Goal: Transaction & Acquisition: Subscribe to service/newsletter

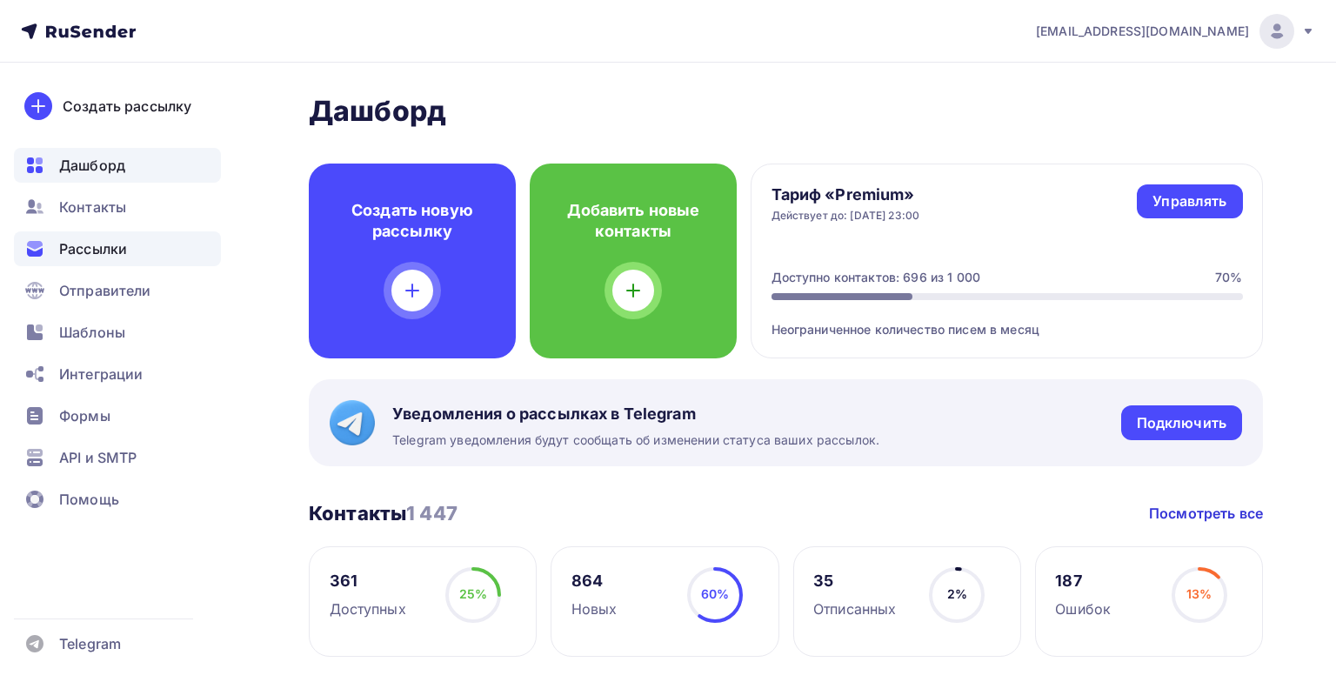
click at [97, 251] on span "Рассылки" at bounding box center [93, 248] width 68 height 21
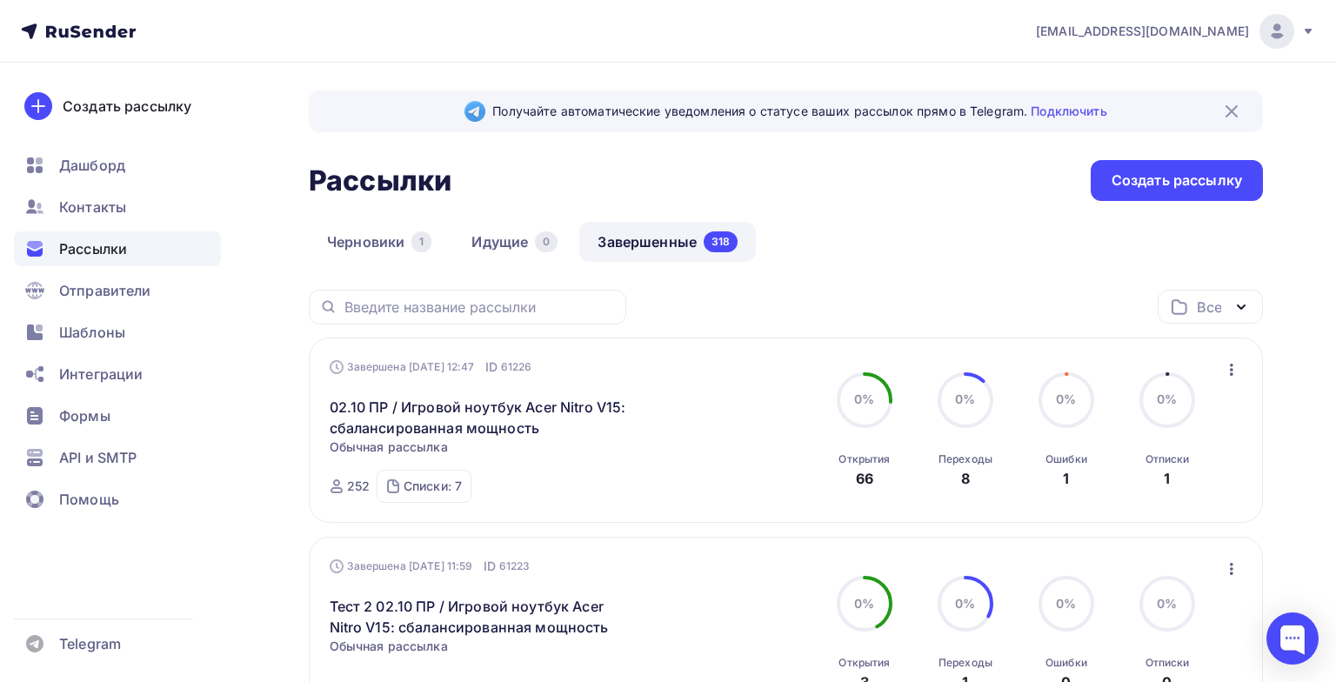
click at [679, 237] on link "Завершенные 318" at bounding box center [667, 242] width 177 height 40
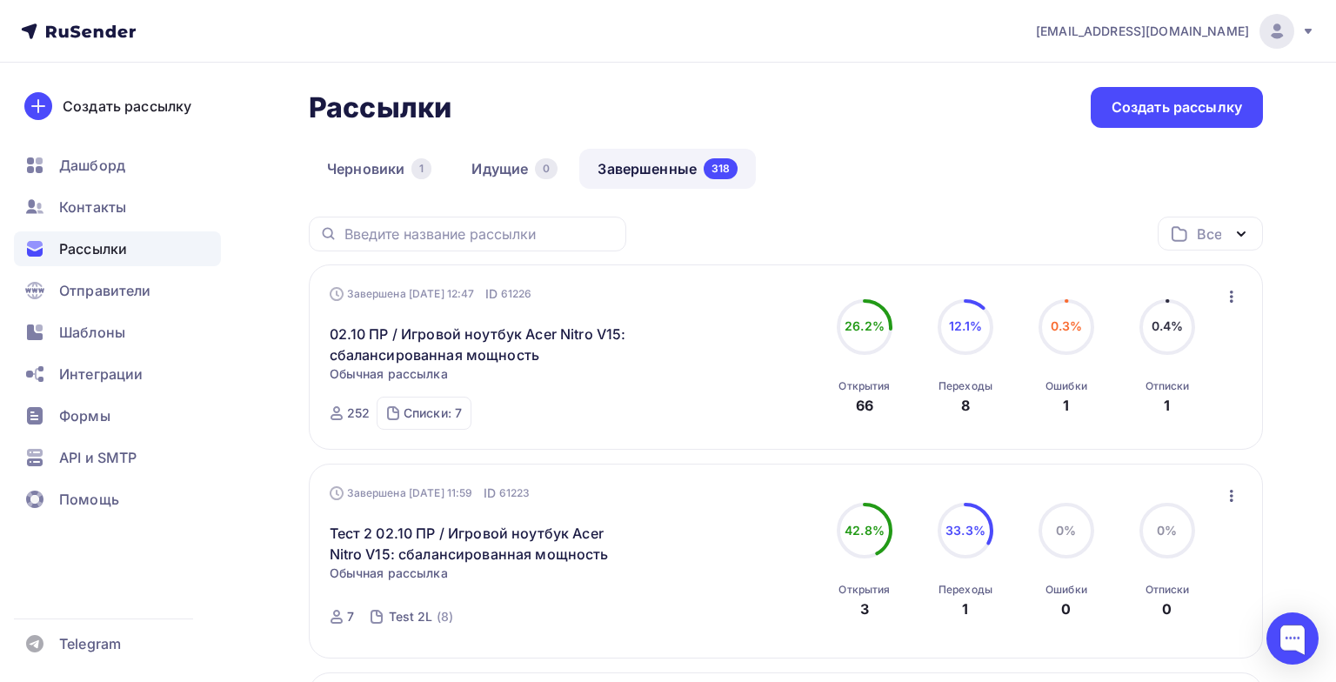
scroll to position [75, 0]
click at [1232, 293] on icon "button" at bounding box center [1231, 294] width 21 height 21
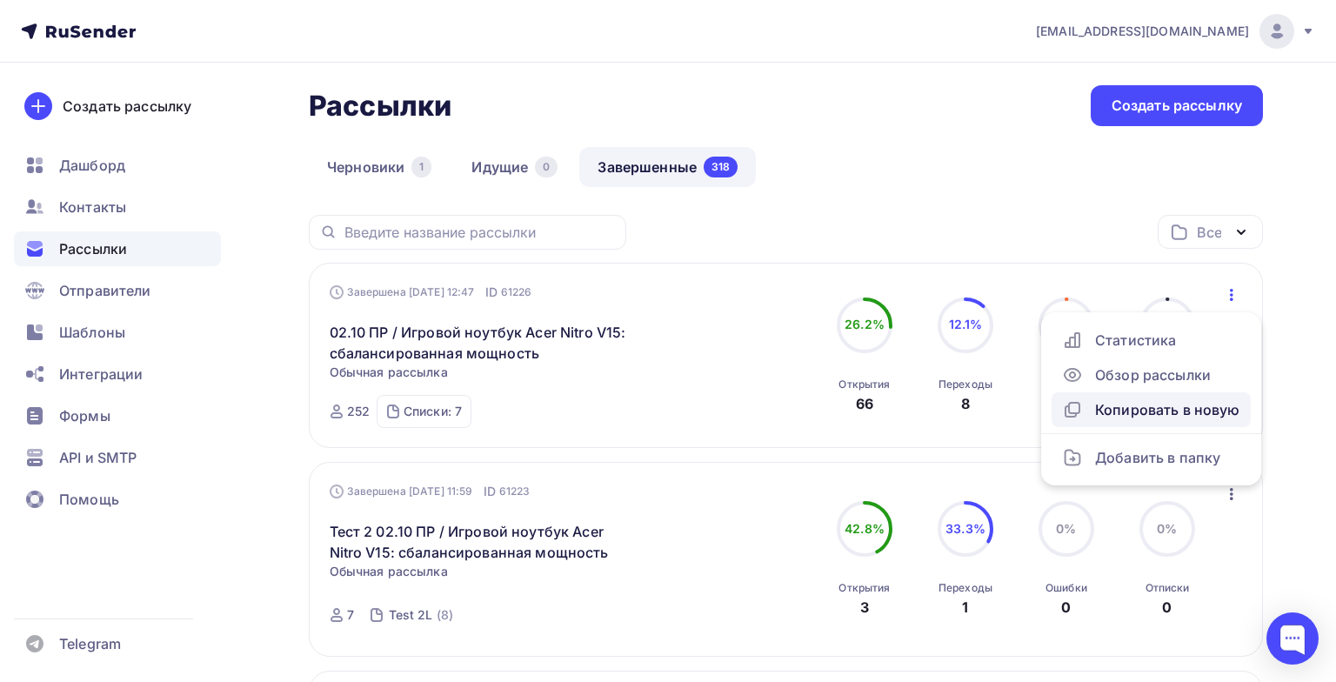
click at [1125, 407] on div "Копировать в новую" at bounding box center [1151, 409] width 178 height 21
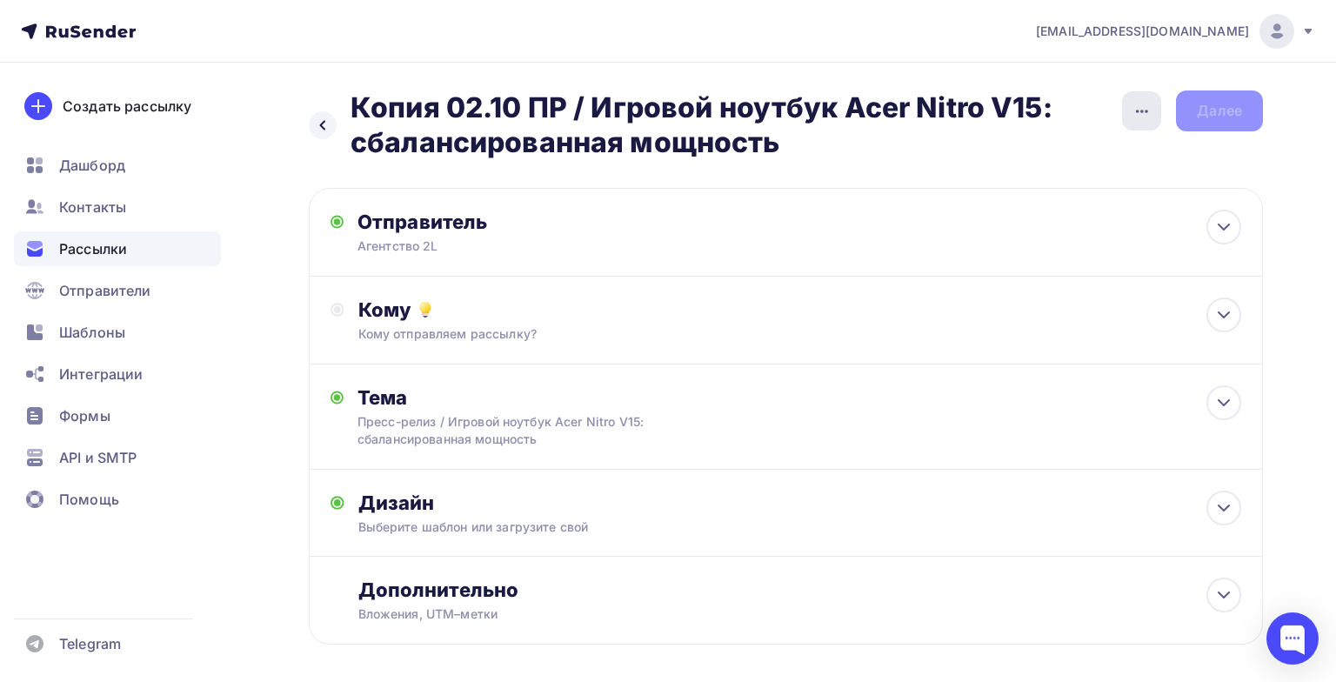
click at [1141, 91] on div "button" at bounding box center [1141, 110] width 39 height 39
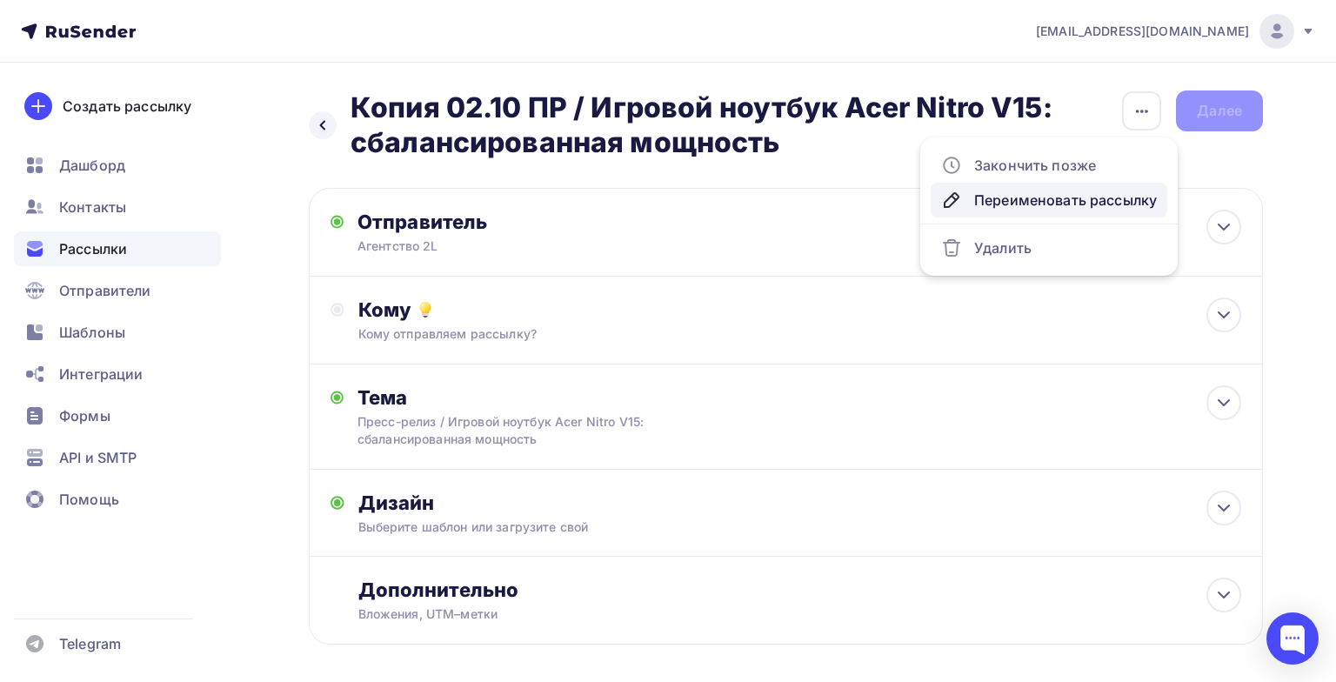
click at [1004, 205] on div "Переименовать рассылку" at bounding box center [1049, 200] width 216 height 21
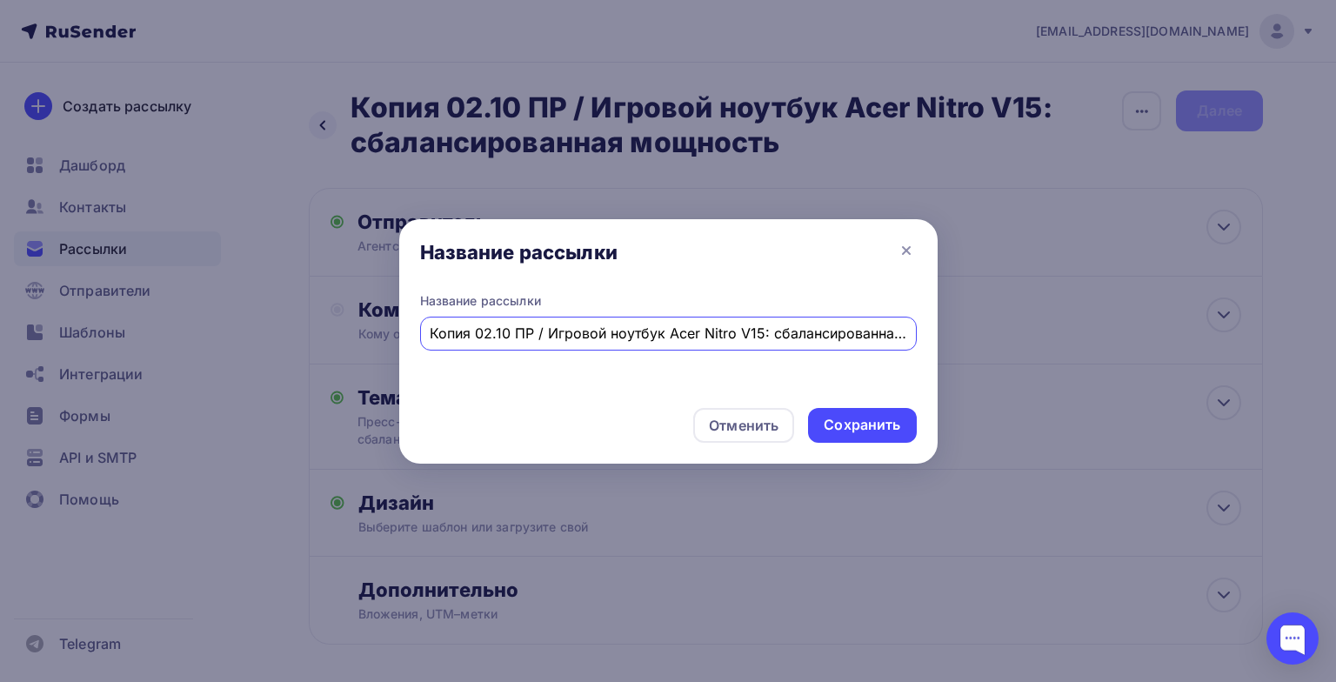
drag, startPoint x: 550, startPoint y: 334, endPoint x: 945, endPoint y: 337, distance: 394.9
click at [945, 337] on div "Название рассылки Название рассылки Копия 02.10 ПР / Игровой ноутбук Acer Nitro…" at bounding box center [668, 341] width 1336 height 682
paste input "Acer BS-114: идеальный баланс мощности, технологий и экономичности"
click at [437, 331] on input "Копия 02.10 ПР / Acer BS-114: идеальный баланс мощности, технологий и экономичн…" at bounding box center [668, 333] width 477 height 21
drag, startPoint x: 470, startPoint y: 332, endPoint x: 397, endPoint y: 333, distance: 73.1
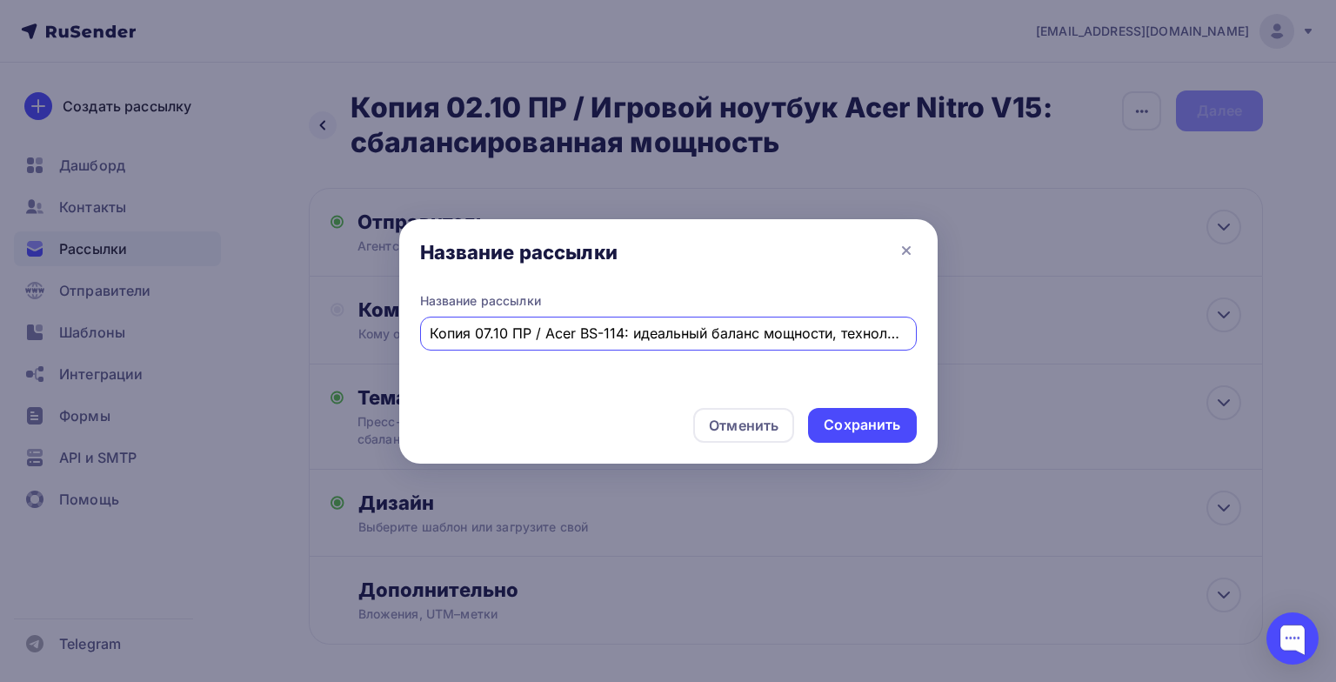
click at [397, 334] on div "Название рассылки Название рассылки Копия 07.10 ПР / Acer BS-114: идеальный бал…" at bounding box center [668, 341] width 1336 height 682
type input "Тест 07.10 ПР / Acer BS-114: идеальный баланс мощности, технологий и экономично…"
click at [863, 430] on div "Сохранить" at bounding box center [862, 425] width 77 height 20
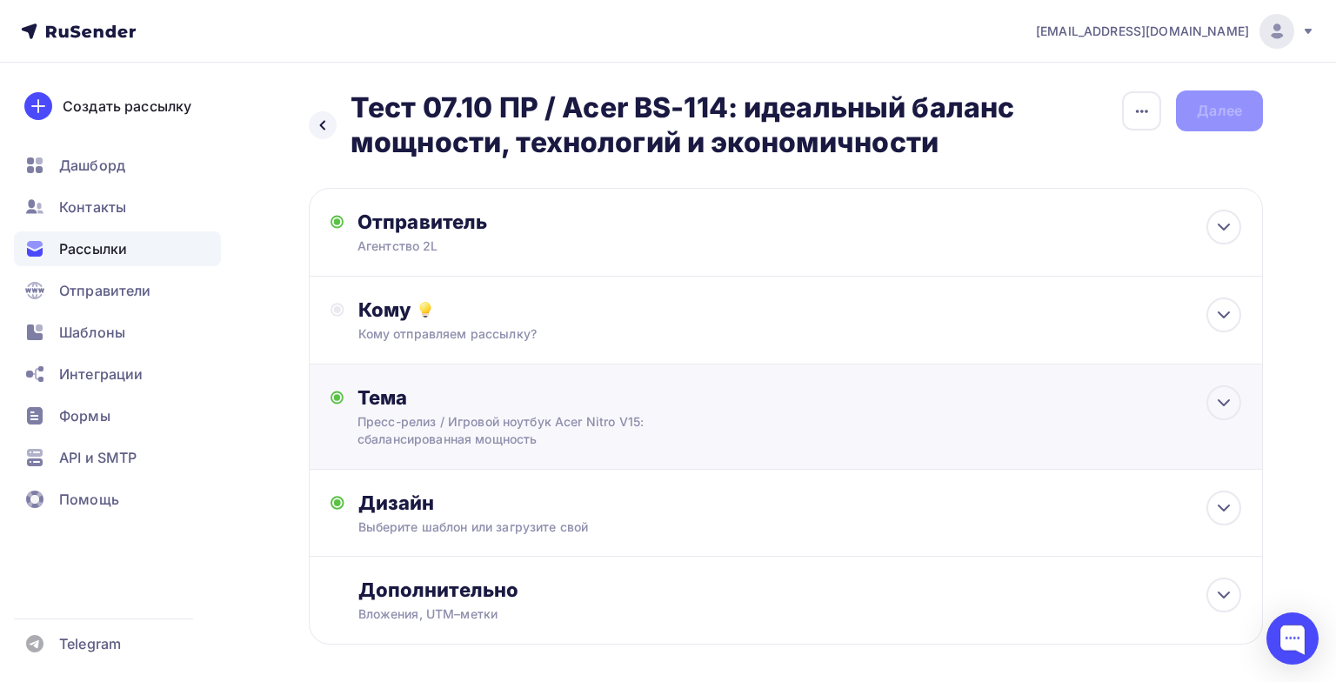
click at [789, 418] on div "Тема Пресс-релиз / Игровой ноутбук Acer Nitro V15: сбалансированная мощность Те…" at bounding box center [786, 416] width 954 height 105
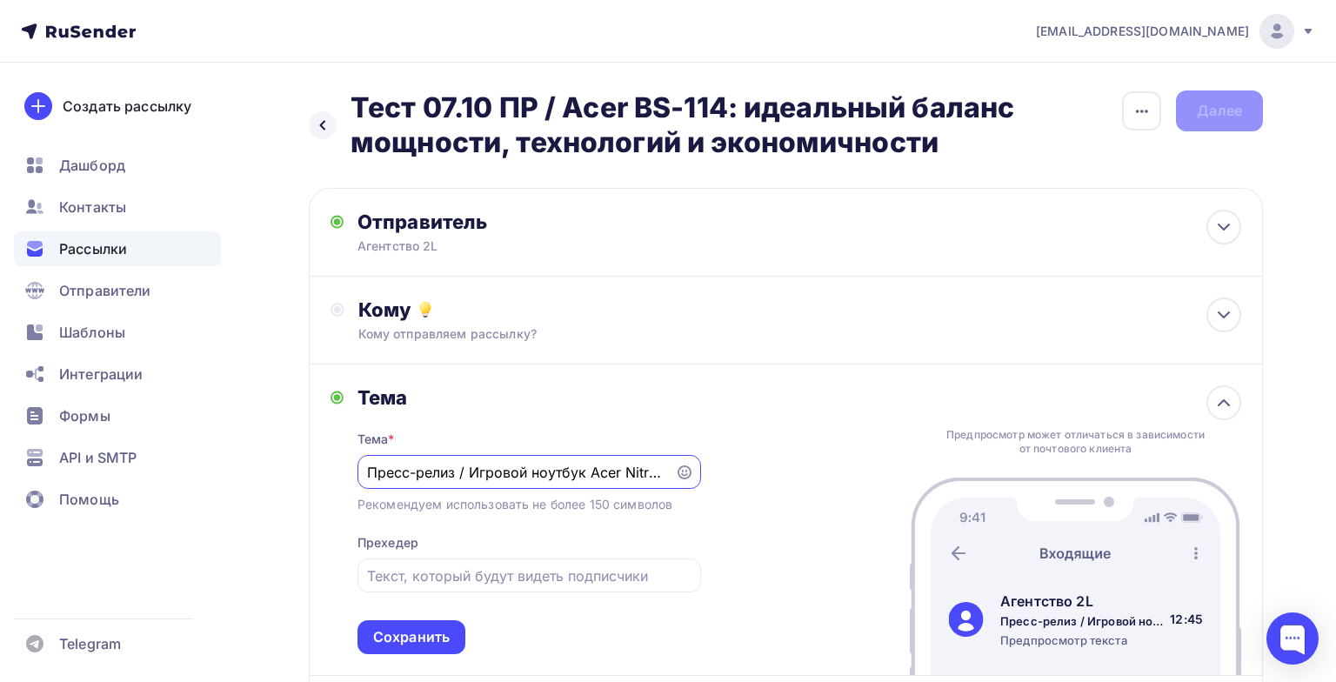
click at [375, 477] on input "Пресс-релиз / Игровой ноутбук Acer Nitro V15: сбалансированная мощность" at bounding box center [515, 472] width 297 height 21
drag, startPoint x: 397, startPoint y: 474, endPoint x: 765, endPoint y: 484, distance: 368.9
click at [766, 485] on div "Тема Тема * Пресс-релиз / Игровой ноутбук Acer Nitro V15: сбалансированная мощн…" at bounding box center [786, 519] width 954 height 311
paste input "Acer BS-114: идеальный баланс мощности, технологий и экономичности"
type input "Пресс-релиз / Acer BS-114: идеальный баланс мощности, технологий и экономичности"
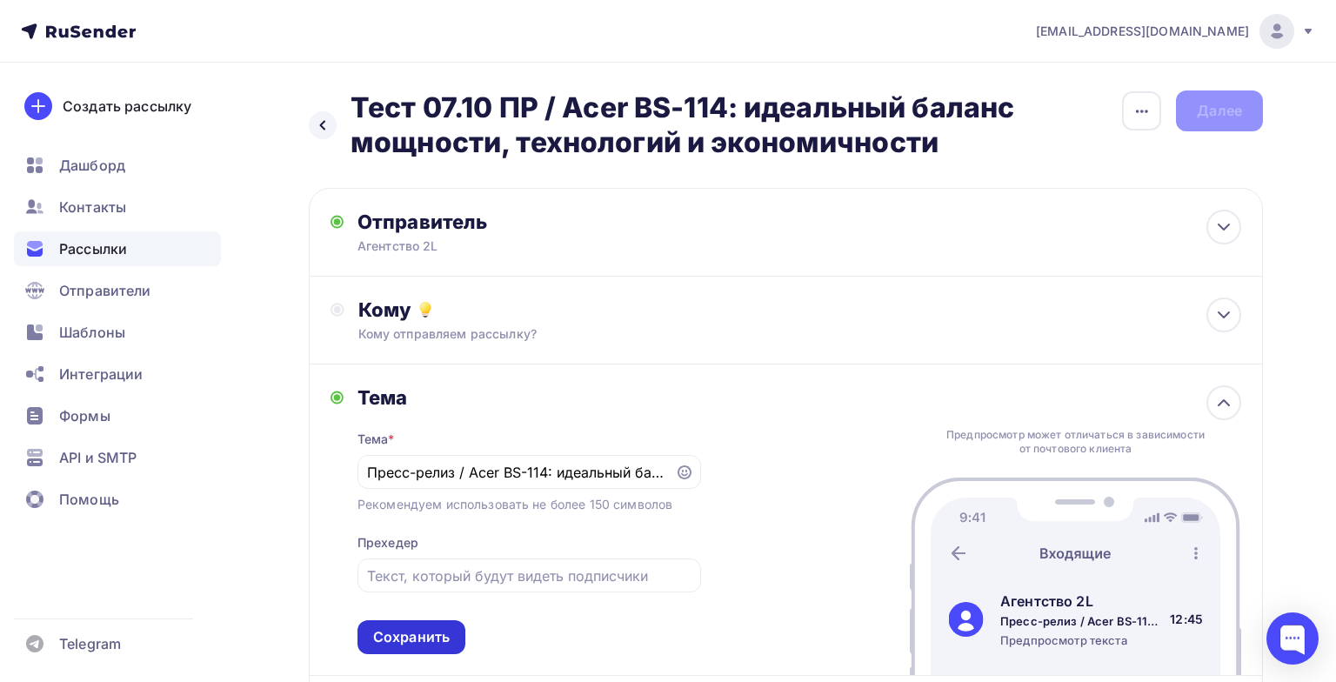
click at [438, 644] on div "Сохранить" at bounding box center [411, 637] width 77 height 20
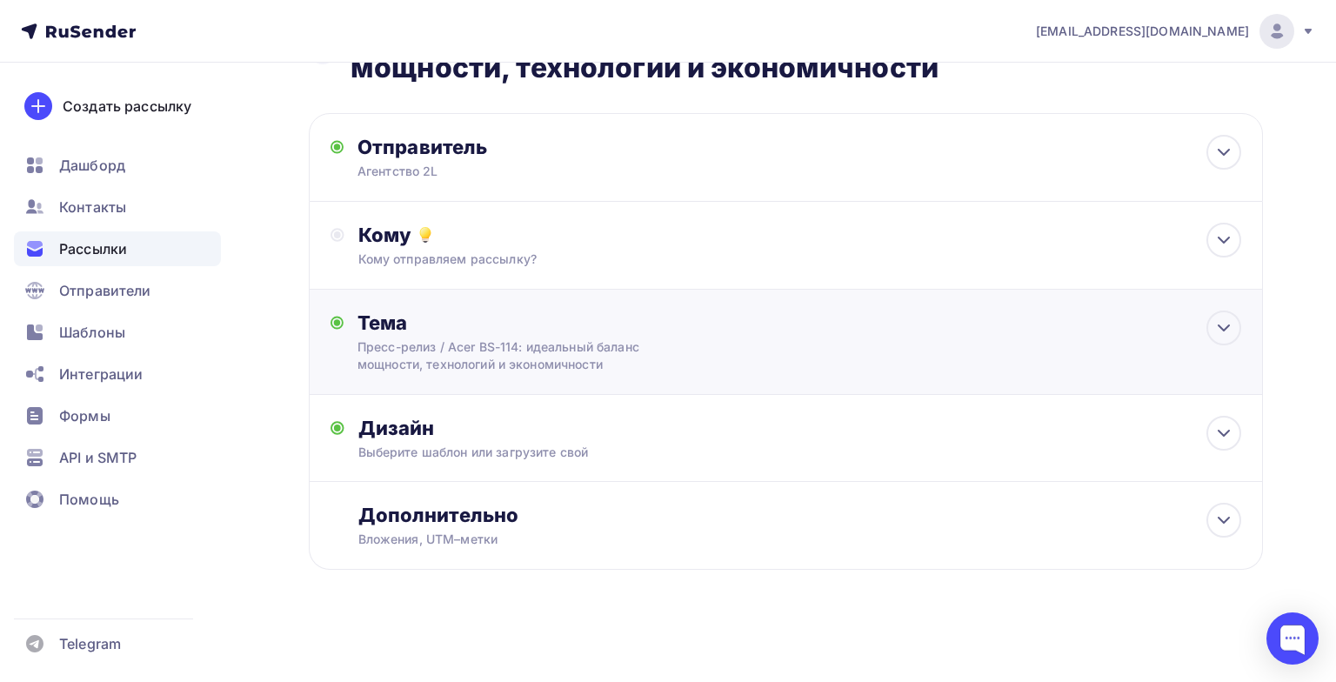
scroll to position [77, 0]
click at [642, 448] on div "Выберите шаблон или загрузите свой" at bounding box center [755, 452] width 795 height 17
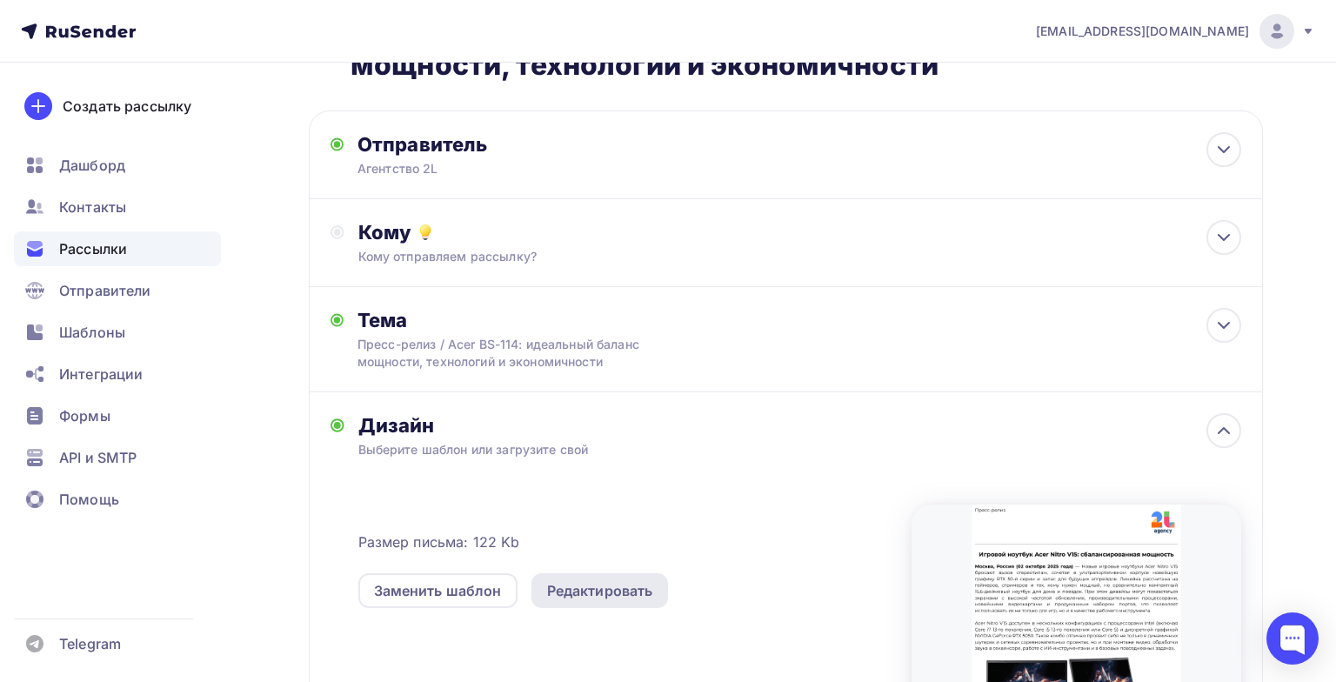
click at [582, 592] on div "Редактировать" at bounding box center [600, 590] width 106 height 21
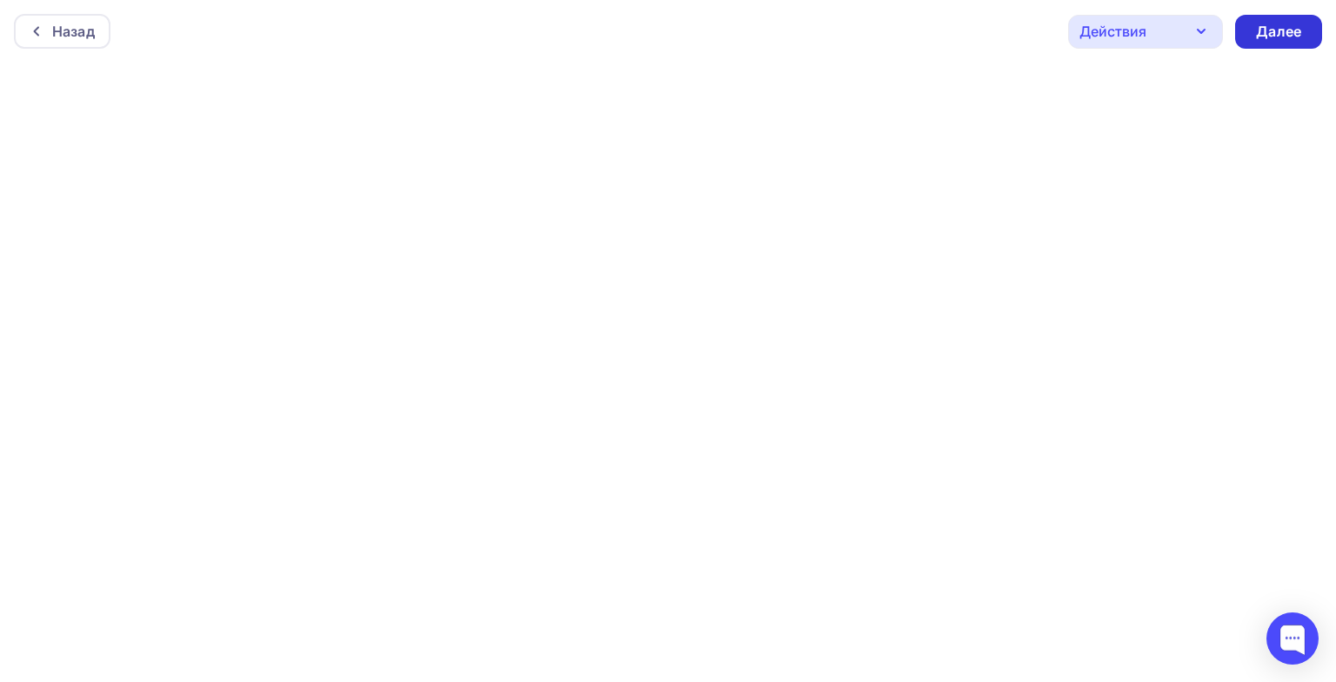
click at [1264, 37] on div "Далее" at bounding box center [1278, 32] width 45 height 20
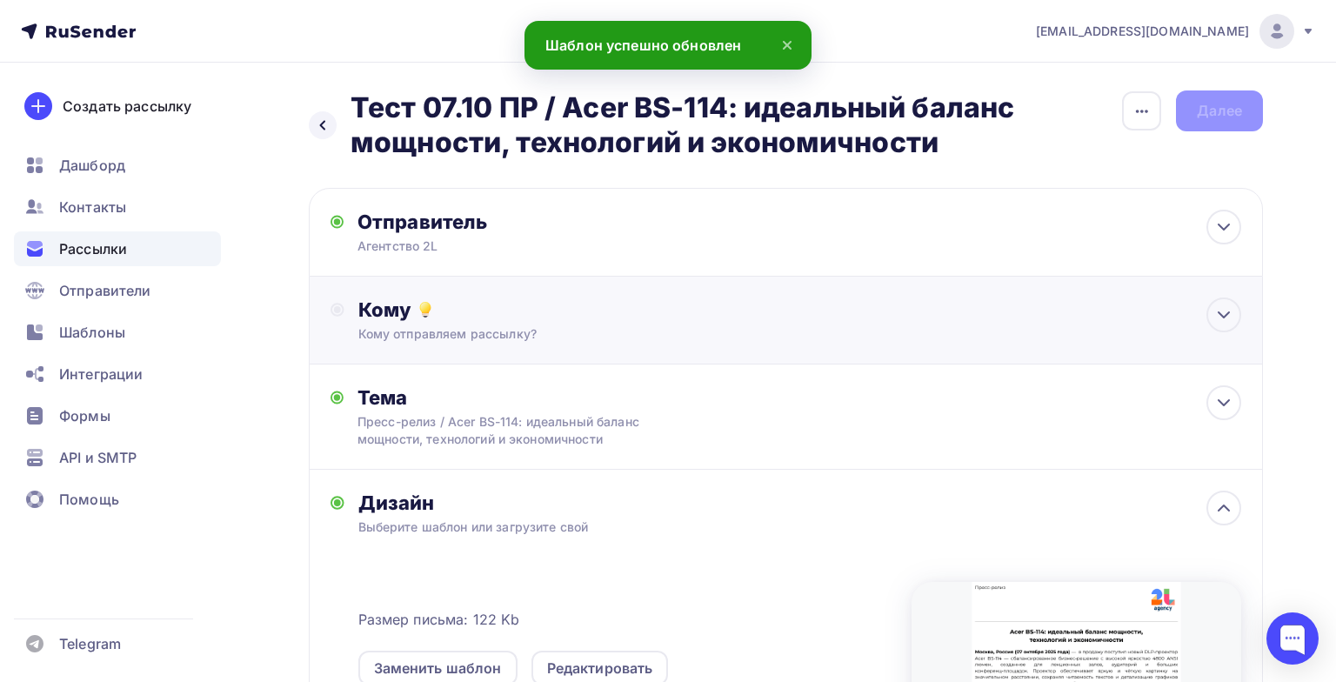
click at [811, 304] on div "Кому" at bounding box center [799, 309] width 883 height 24
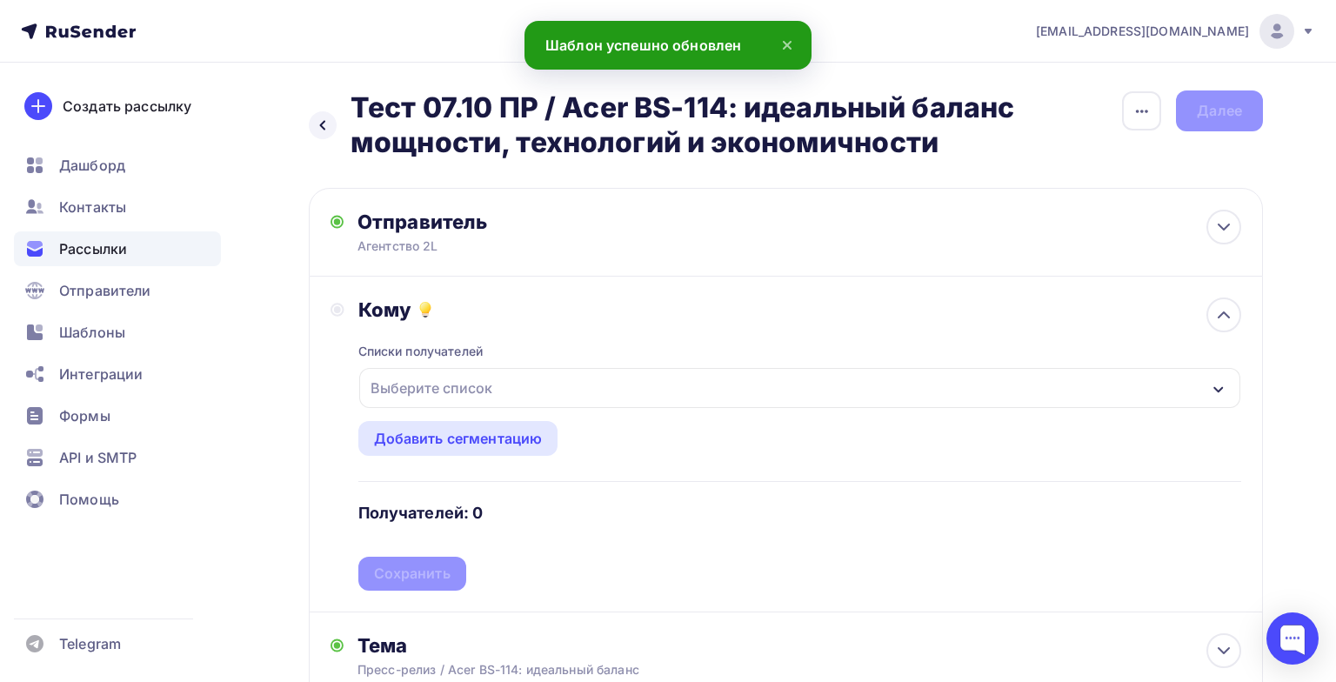
click at [548, 392] on div "Выберите список" at bounding box center [799, 388] width 881 height 40
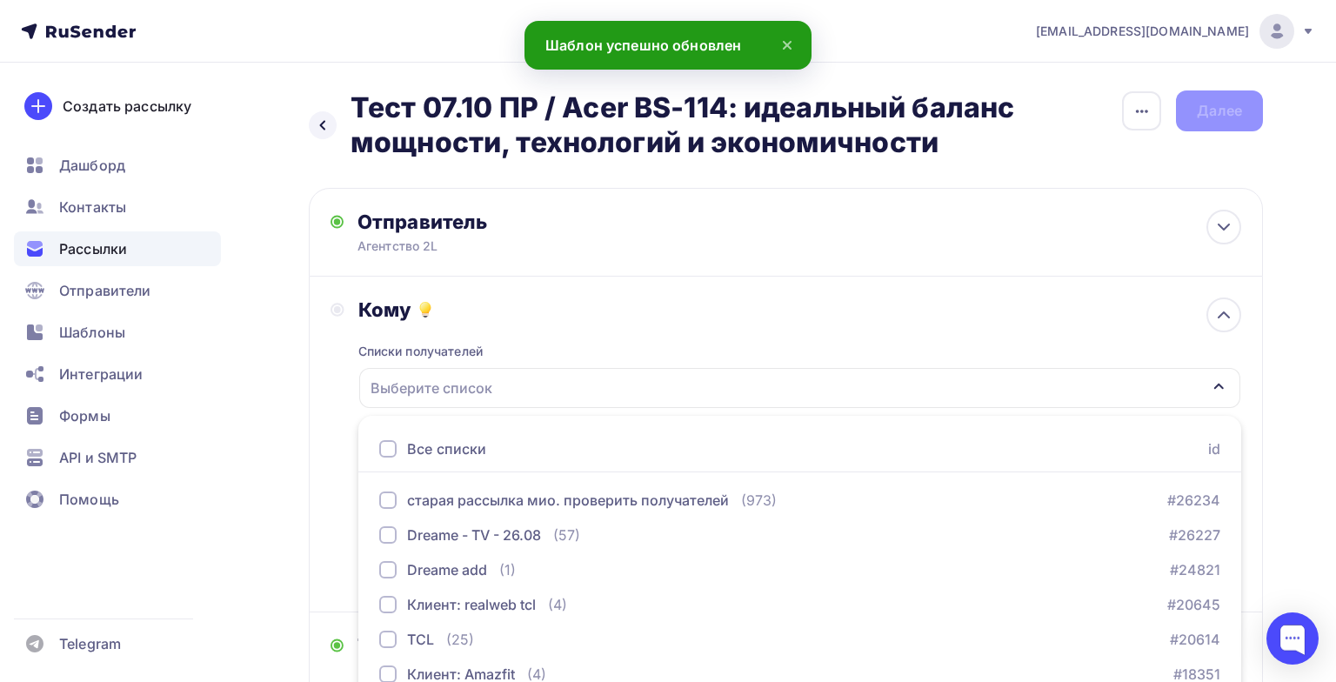
scroll to position [185, 0]
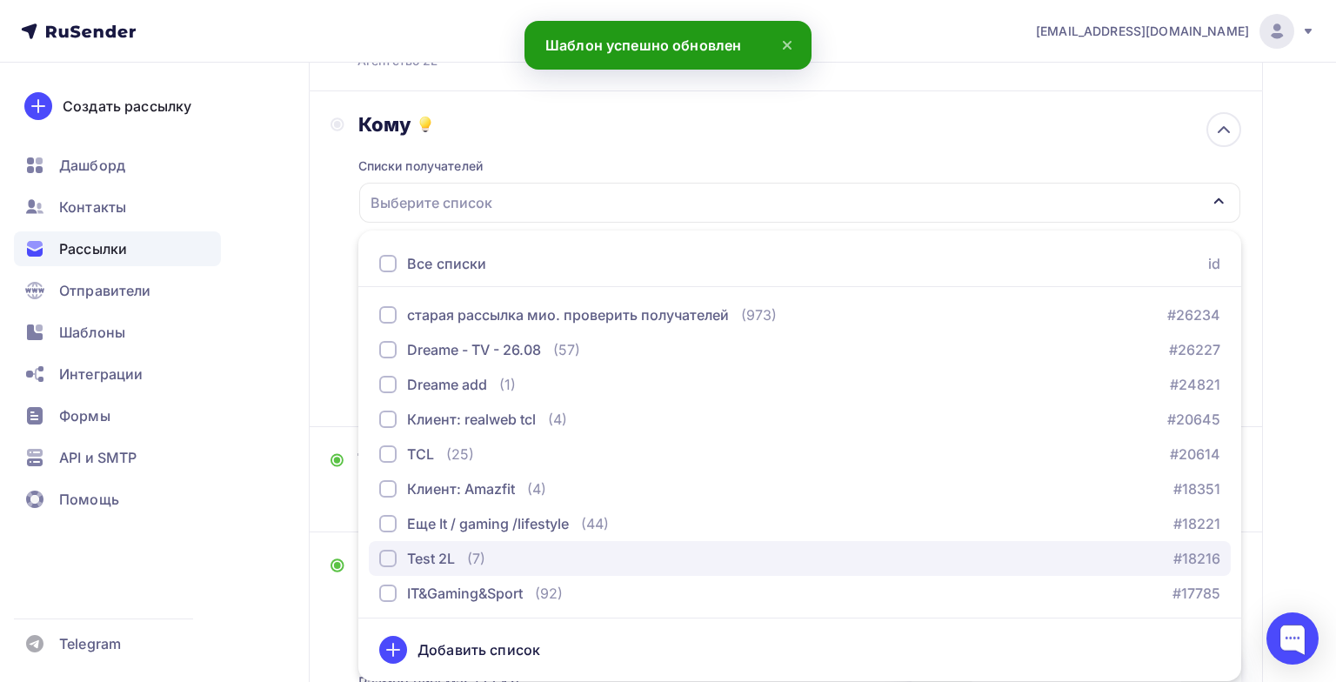
click at [422, 554] on div "Test 2L" at bounding box center [431, 558] width 48 height 21
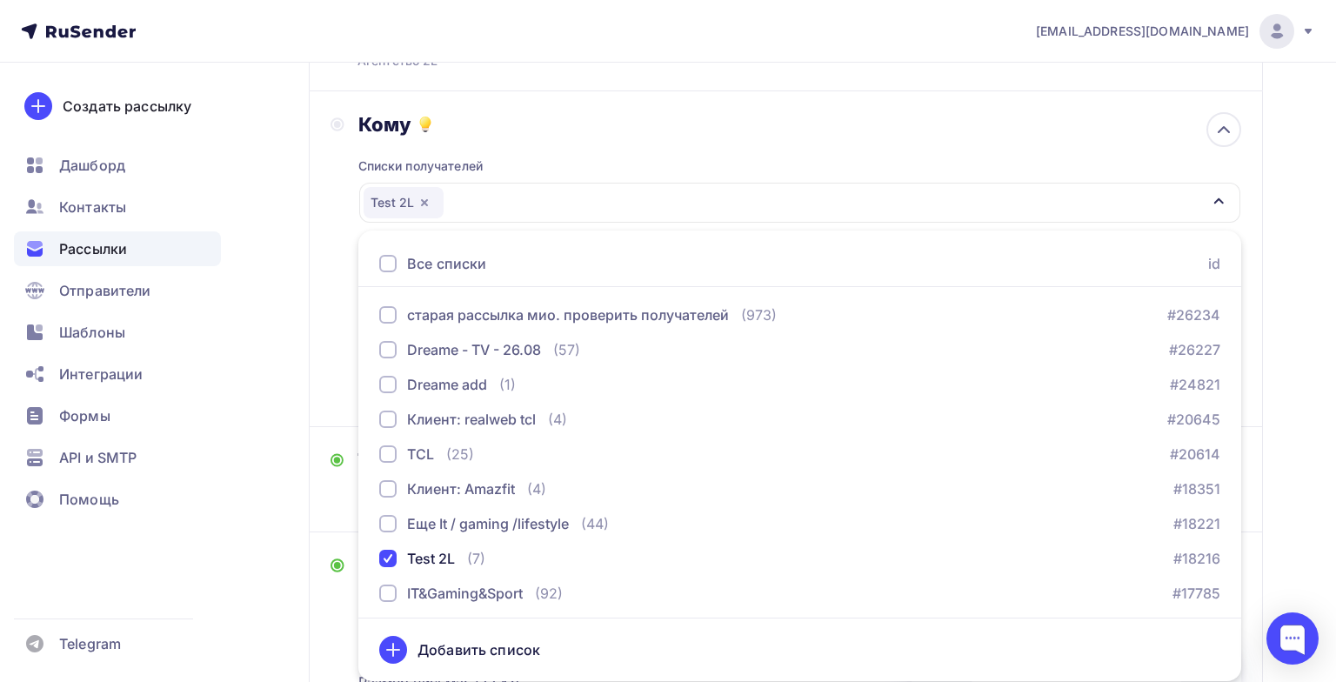
click at [290, 483] on div "Назад Тест 07.10 ПР / Acer BS-114: идеальный баланс мощности, технологий и экон…" at bounding box center [668, 496] width 1336 height 1239
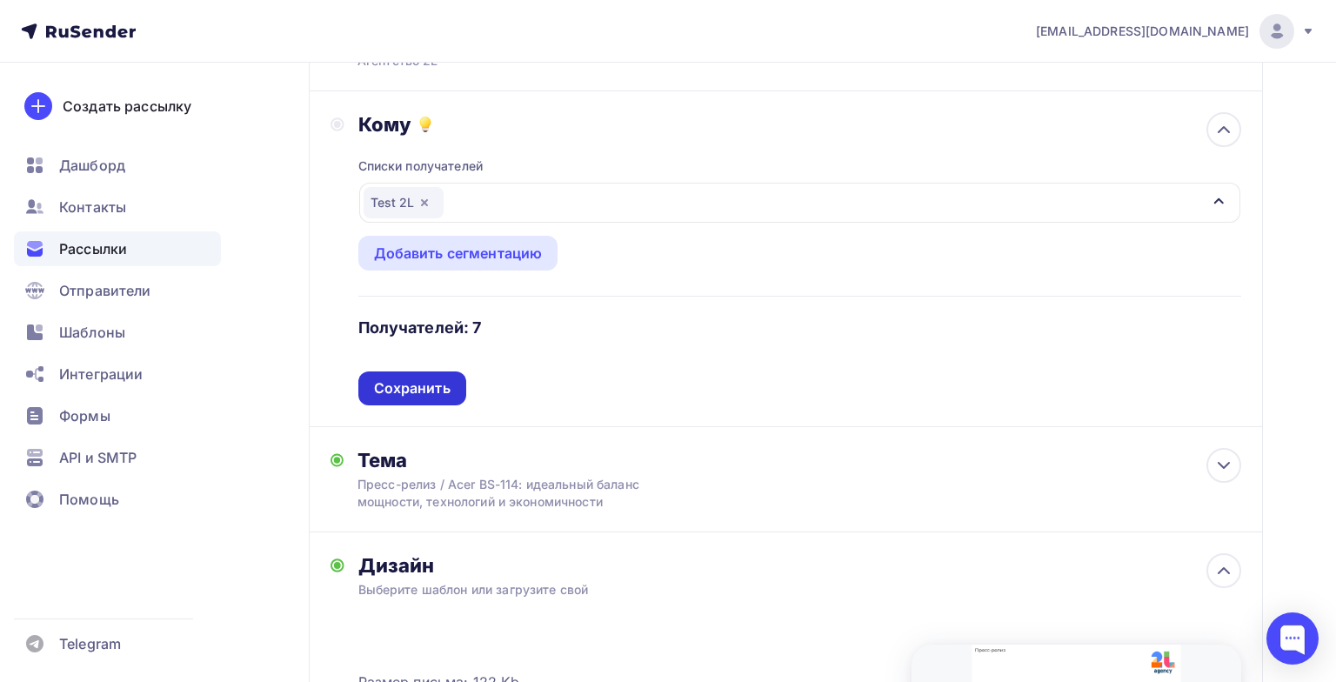
click at [395, 383] on div "Сохранить" at bounding box center [412, 388] width 77 height 20
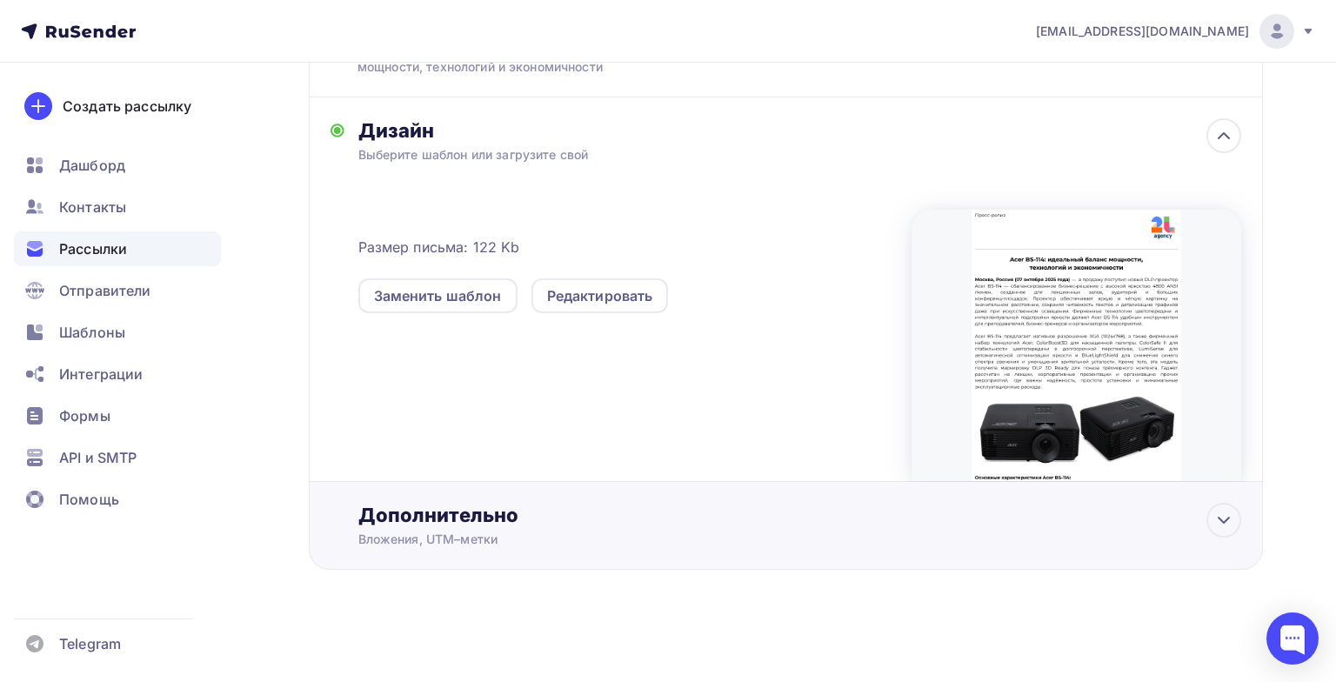
click at [534, 545] on div "Вложения, UTM–метки" at bounding box center [755, 539] width 795 height 17
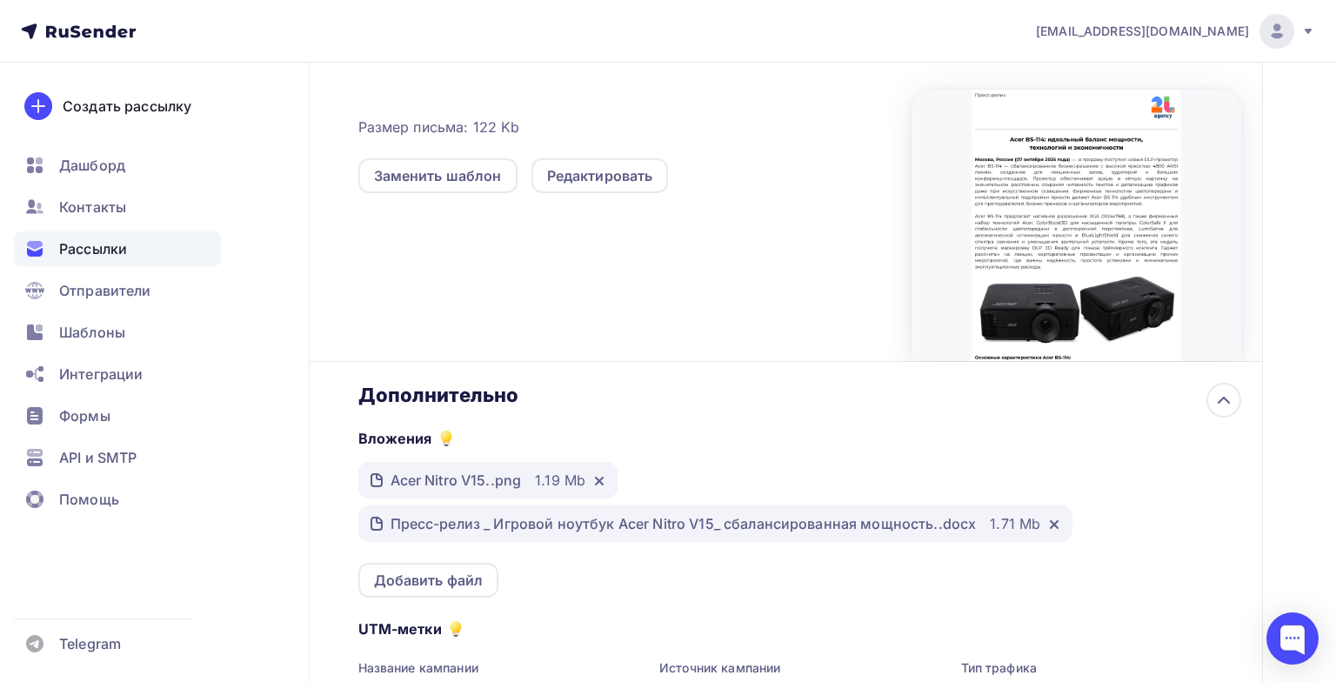
scroll to position [493, 0]
click at [593, 482] on icon at bounding box center [599, 480] width 14 height 14
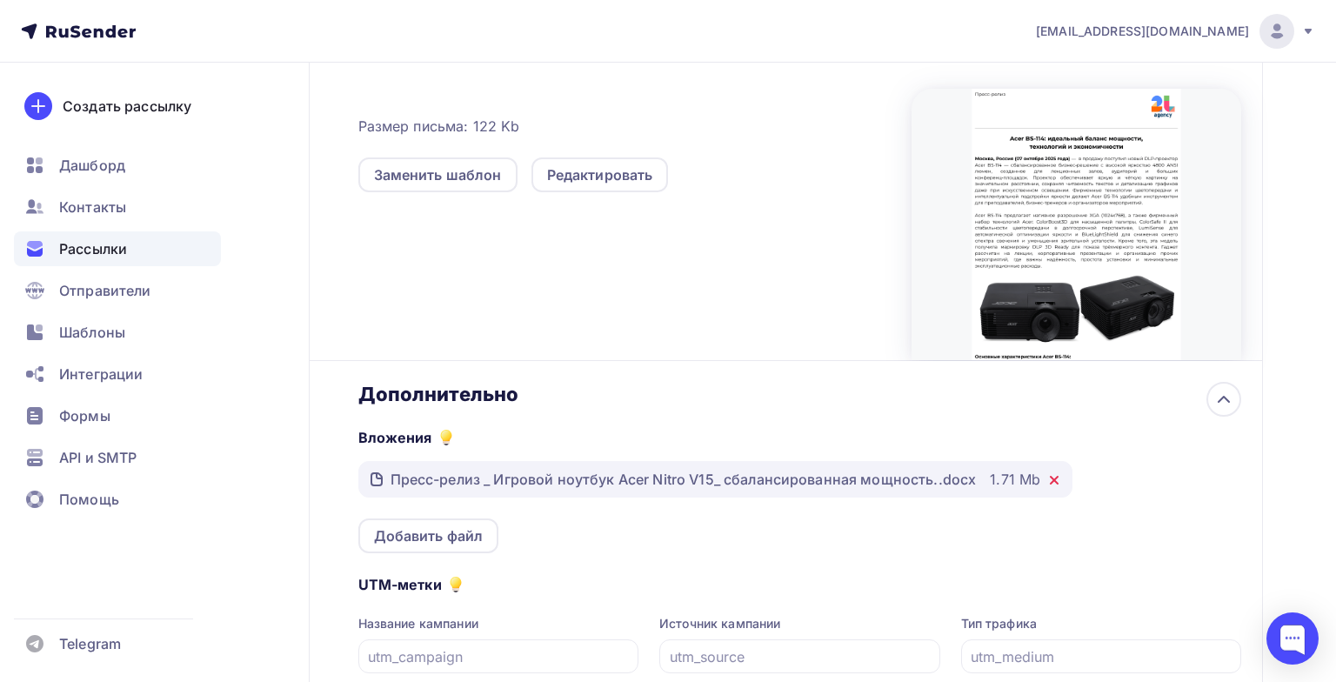
click at [1054, 484] on icon at bounding box center [1054, 480] width 14 height 14
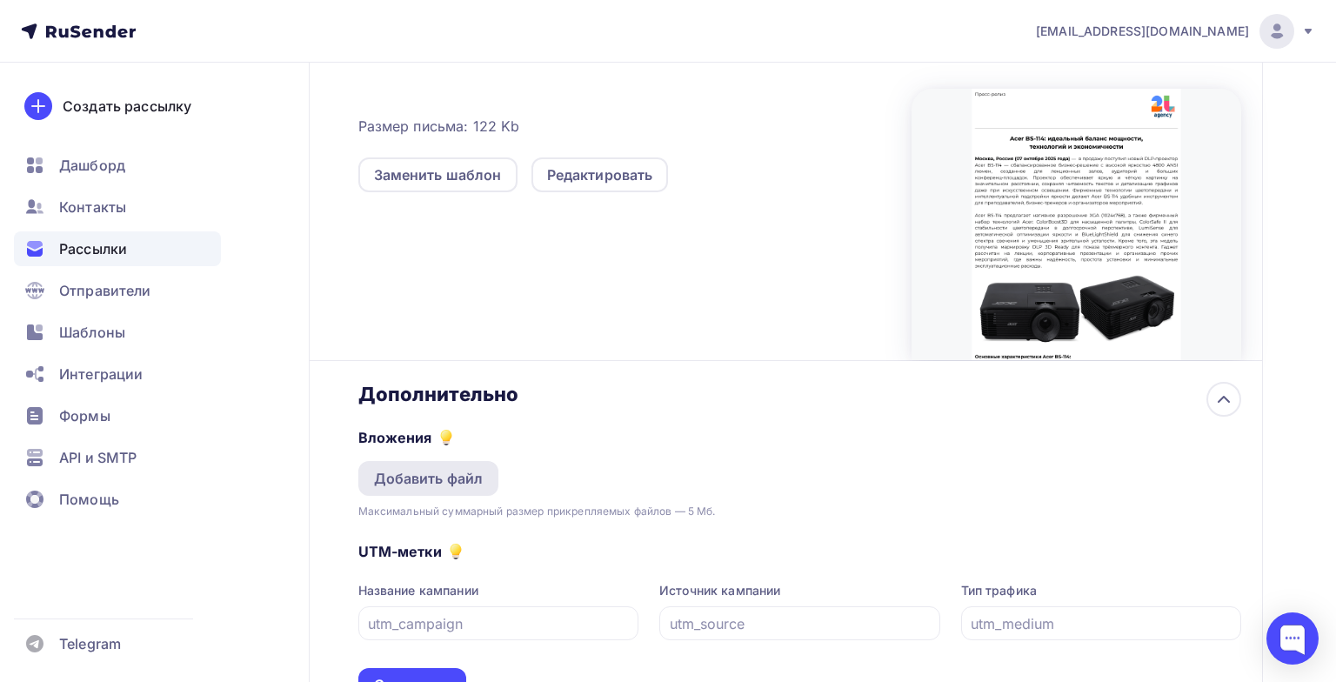
click at [425, 482] on div "Добавить файл" at bounding box center [429, 478] width 110 height 21
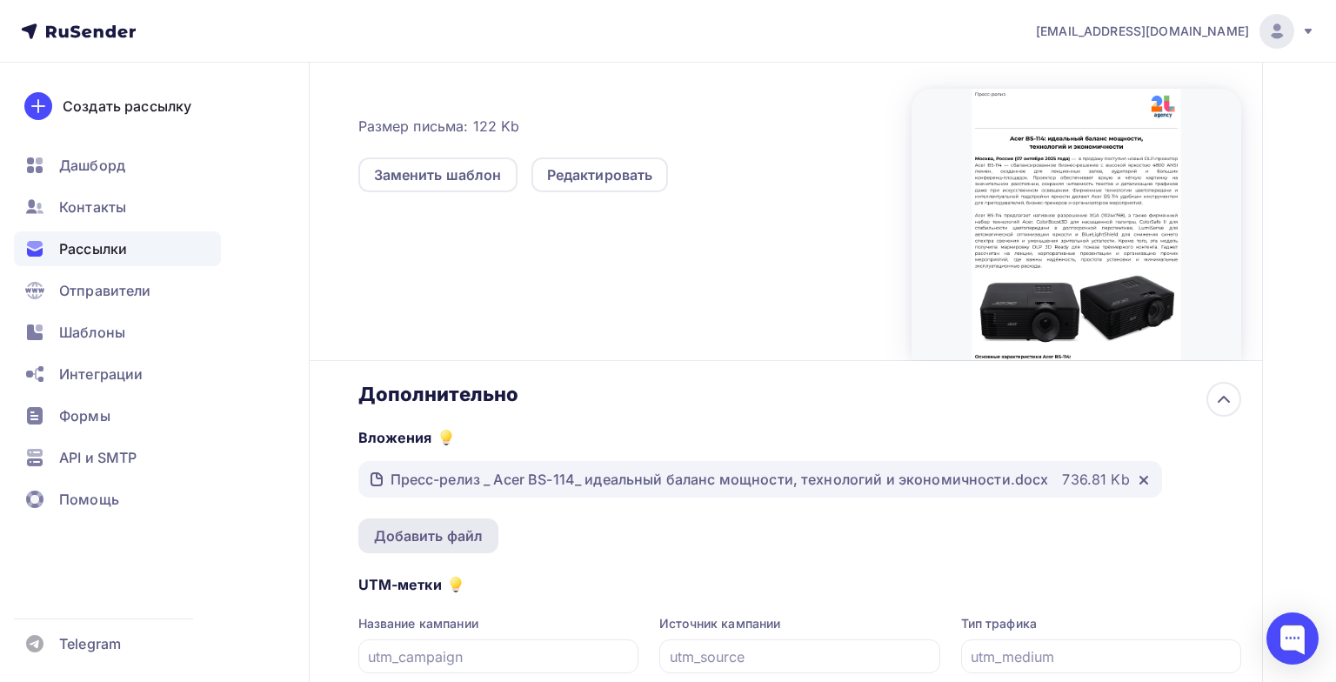
click at [432, 543] on div "Добавить файл" at bounding box center [429, 535] width 110 height 21
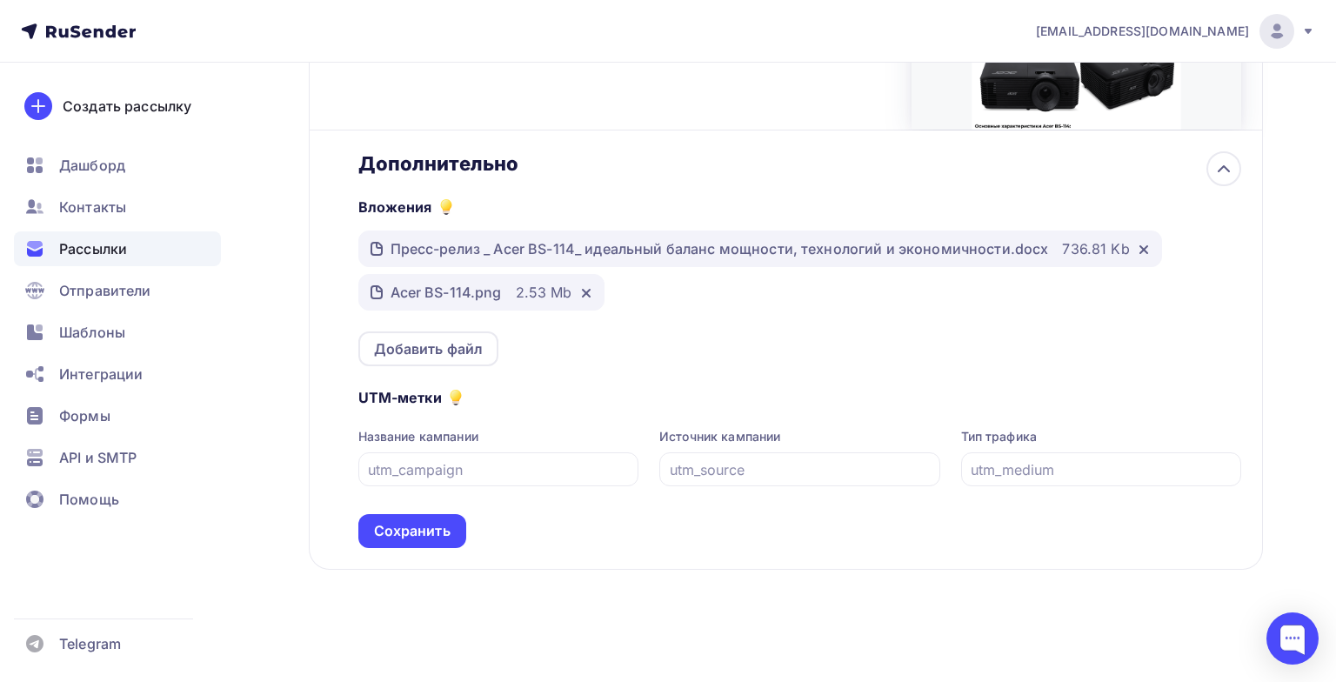
scroll to position [729, 0]
click at [416, 538] on div "Сохранить" at bounding box center [412, 531] width 77 height 20
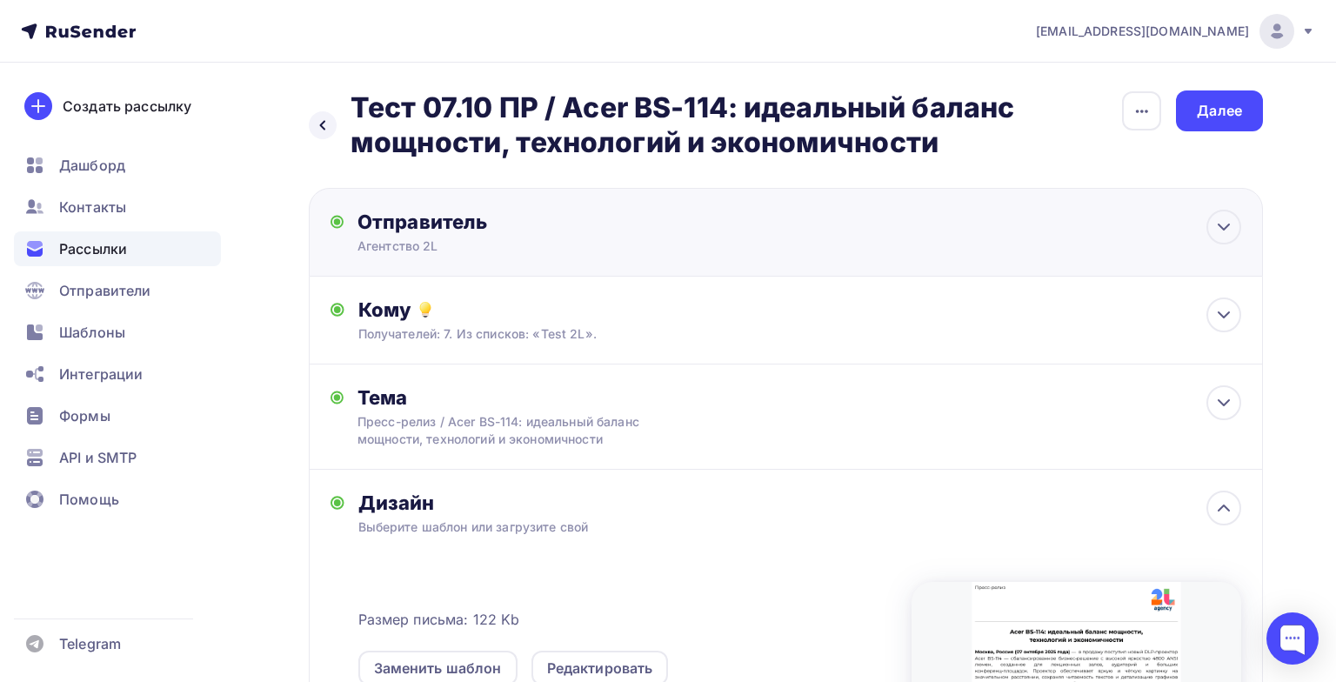
scroll to position [0, 0]
click at [1195, 120] on div "Далее" at bounding box center [1219, 110] width 87 height 41
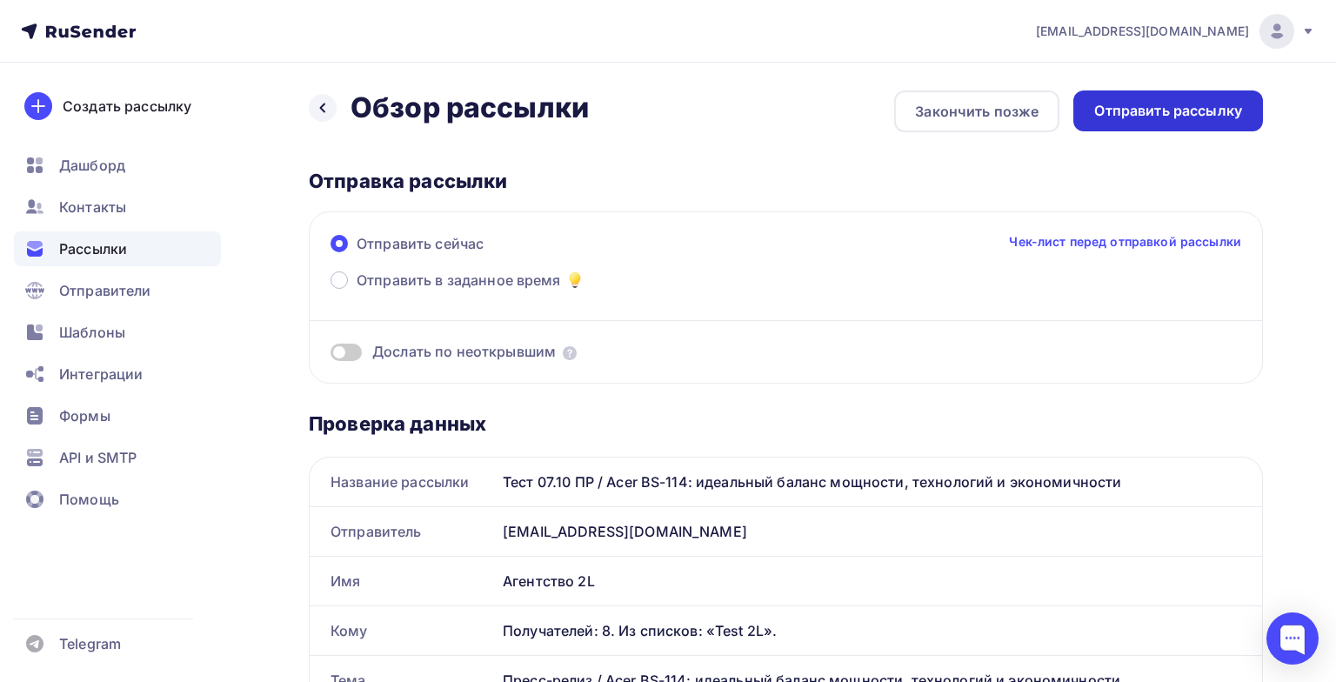
click at [1205, 112] on div "Отправить рассылку" at bounding box center [1168, 111] width 148 height 20
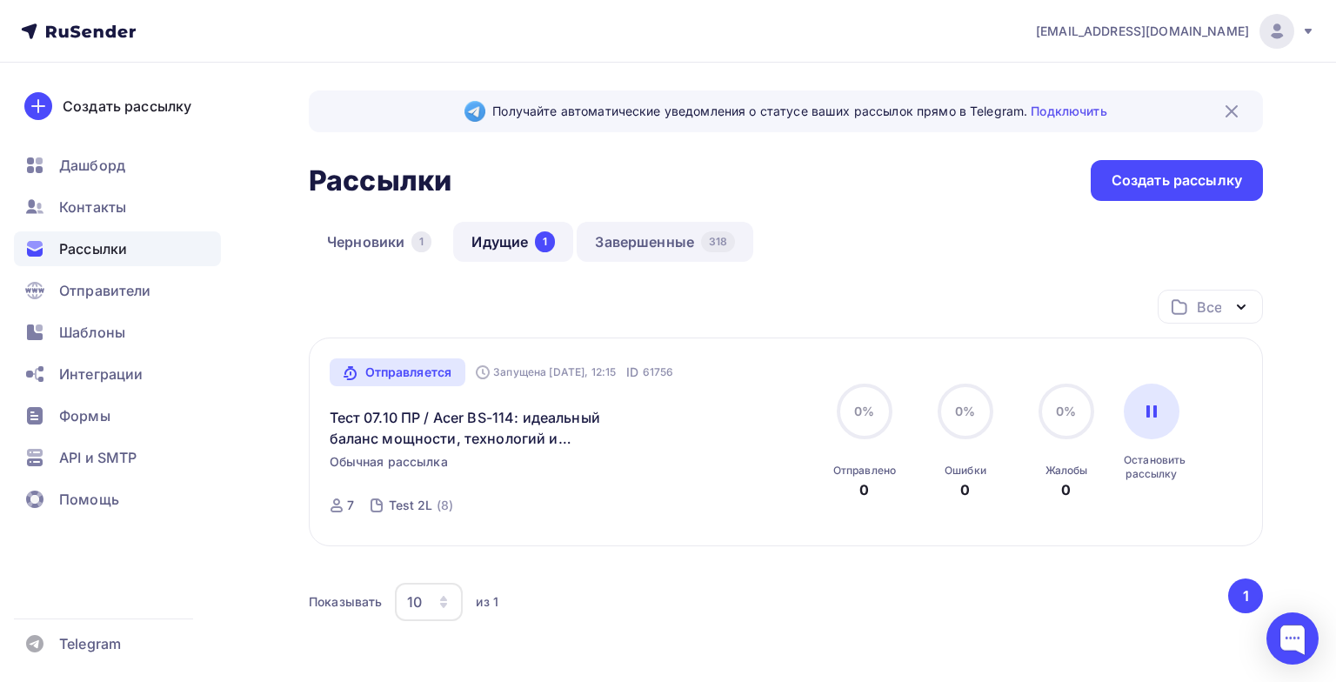
click at [678, 234] on link "Завершенные 318" at bounding box center [665, 242] width 177 height 40
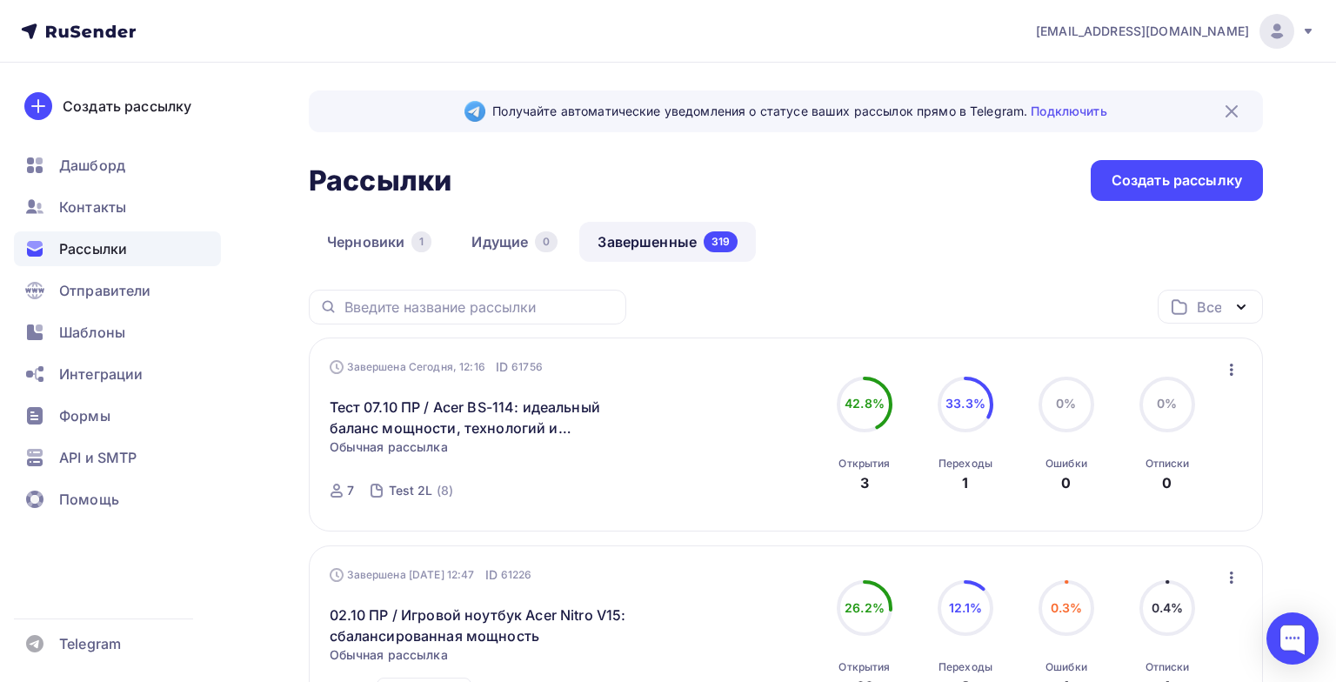
click at [1228, 369] on icon "button" at bounding box center [1231, 369] width 21 height 21
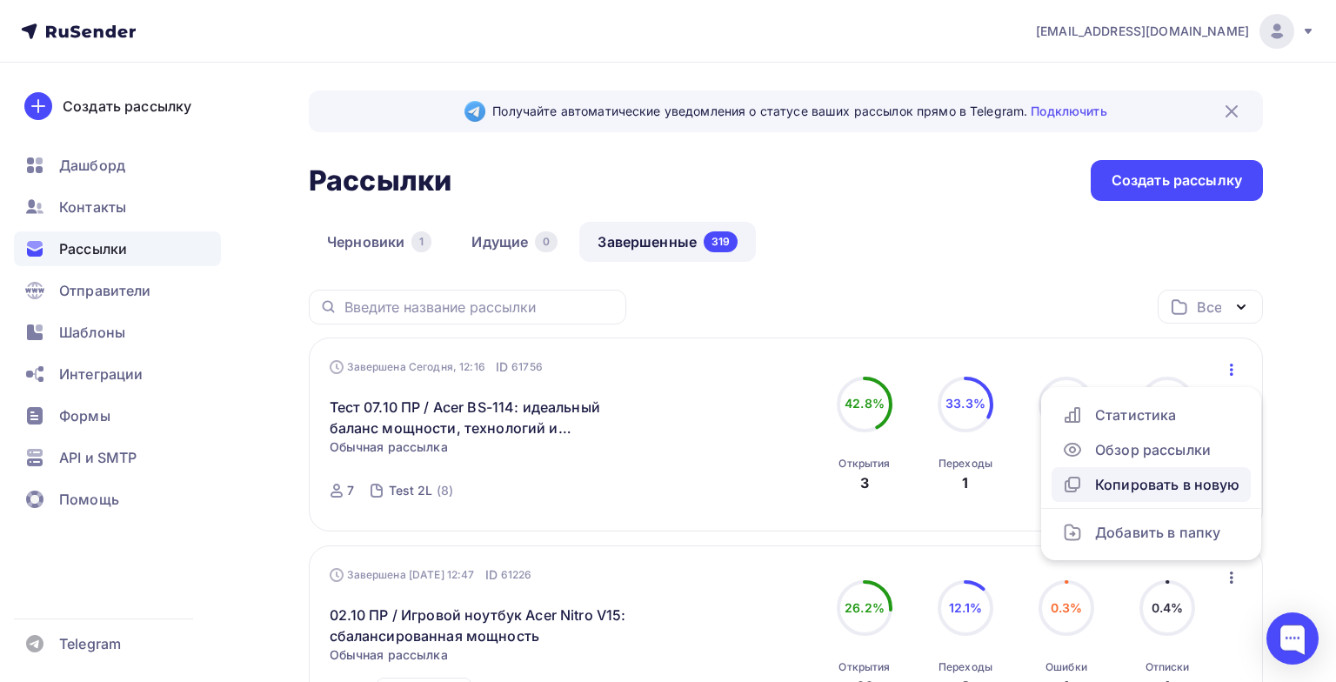
click at [1114, 486] on div "Копировать в новую" at bounding box center [1151, 484] width 178 height 21
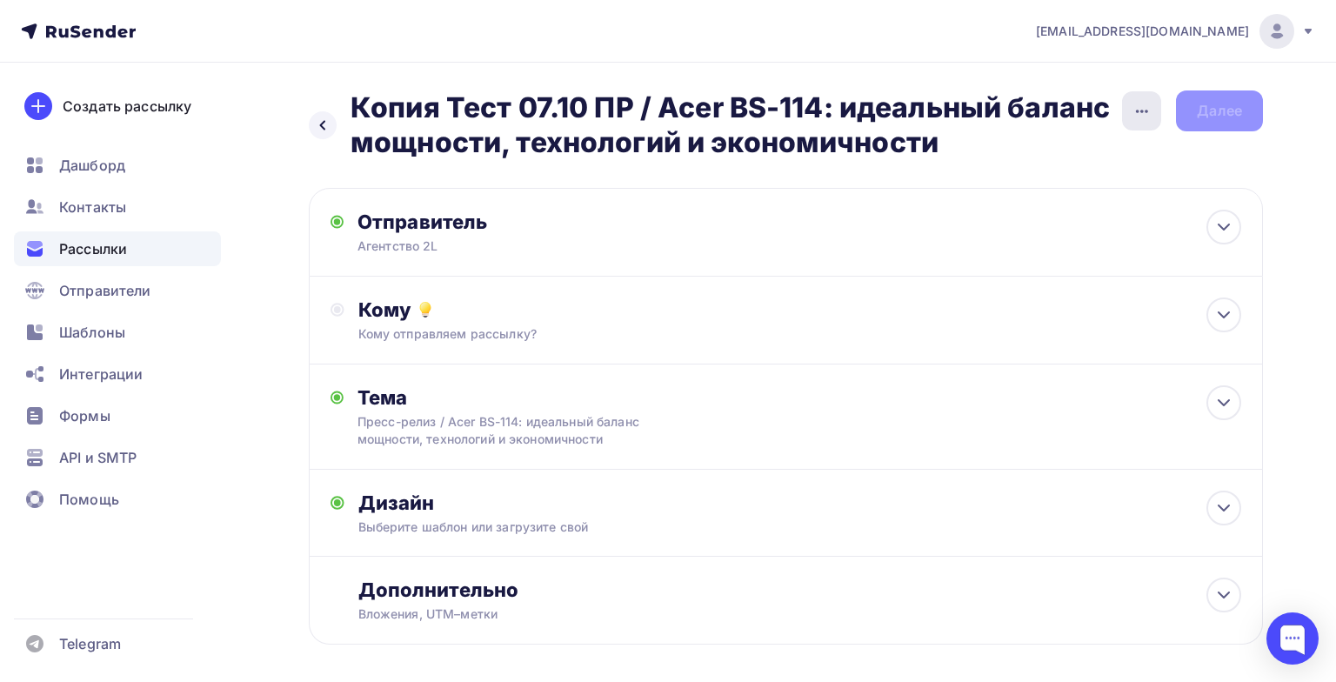
click at [1121, 117] on button "button" at bounding box center [1141, 110] width 41 height 41
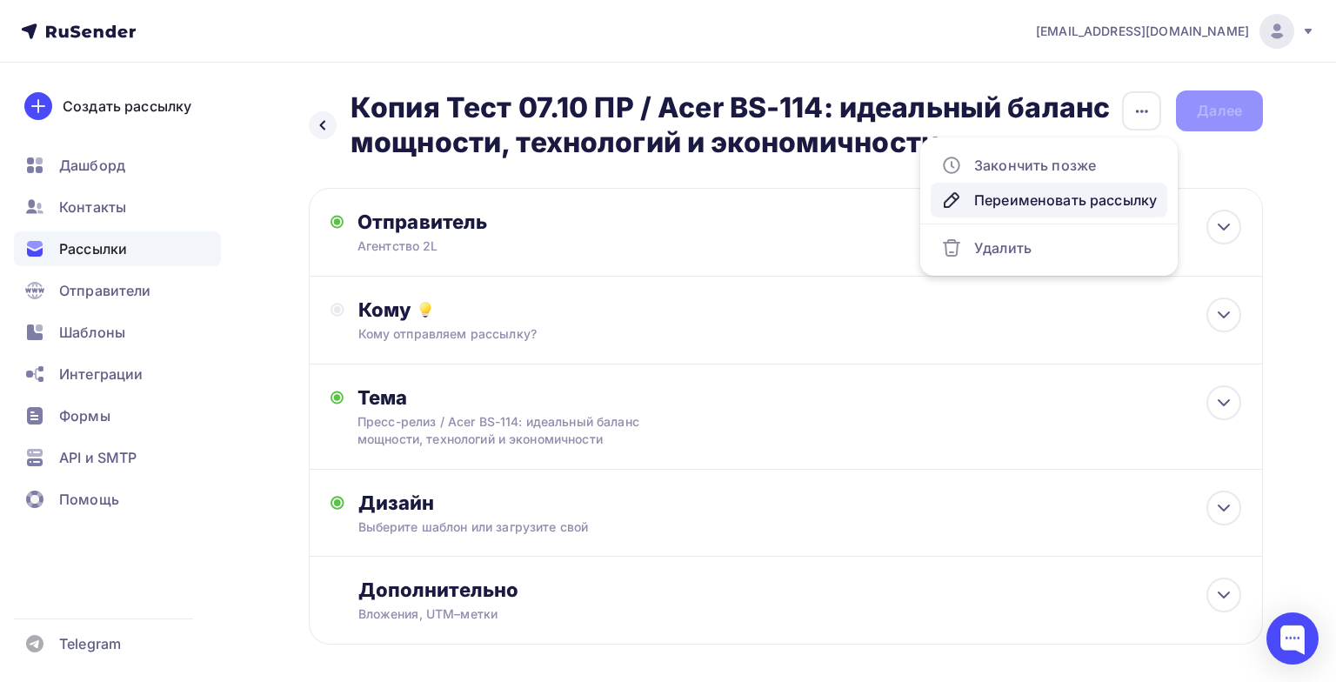
click at [1025, 197] on div "Переименовать рассылку" at bounding box center [1049, 200] width 216 height 21
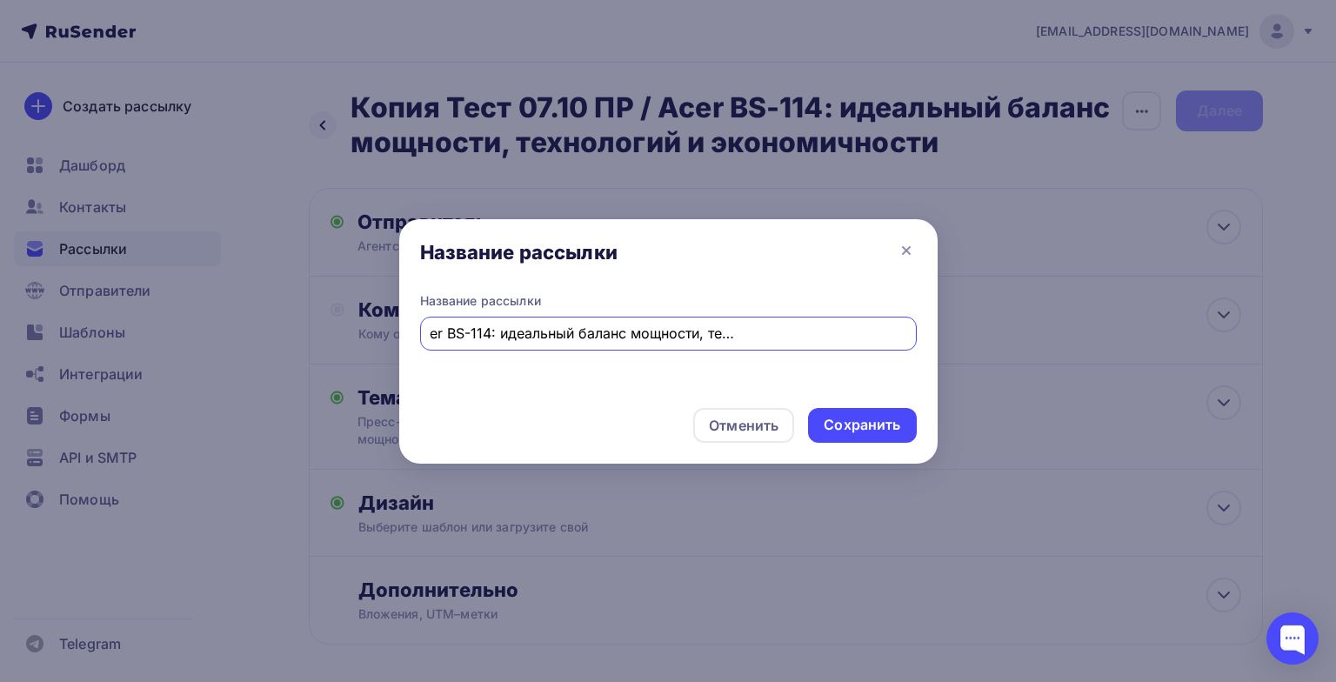
click at [475, 337] on input "Копия Тест 07.10 ПР / Acer BS-114: идеальный баланс мощности, технологий и экон…" at bounding box center [668, 333] width 477 height 21
drag, startPoint x: 512, startPoint y: 334, endPoint x: 406, endPoint y: 331, distance: 106.2
click at [406, 331] on div "Название рассылки Копия Тест 07.10 ПР / Acer BS-114: идеальный баланс мощности,…" at bounding box center [668, 343] width 538 height 102
type input "07.10 ПР / Acer BS-114: идеальный баланс мощности, технологий и экономичности"
click at [825, 420] on div "Сохранить" at bounding box center [862, 425] width 77 height 20
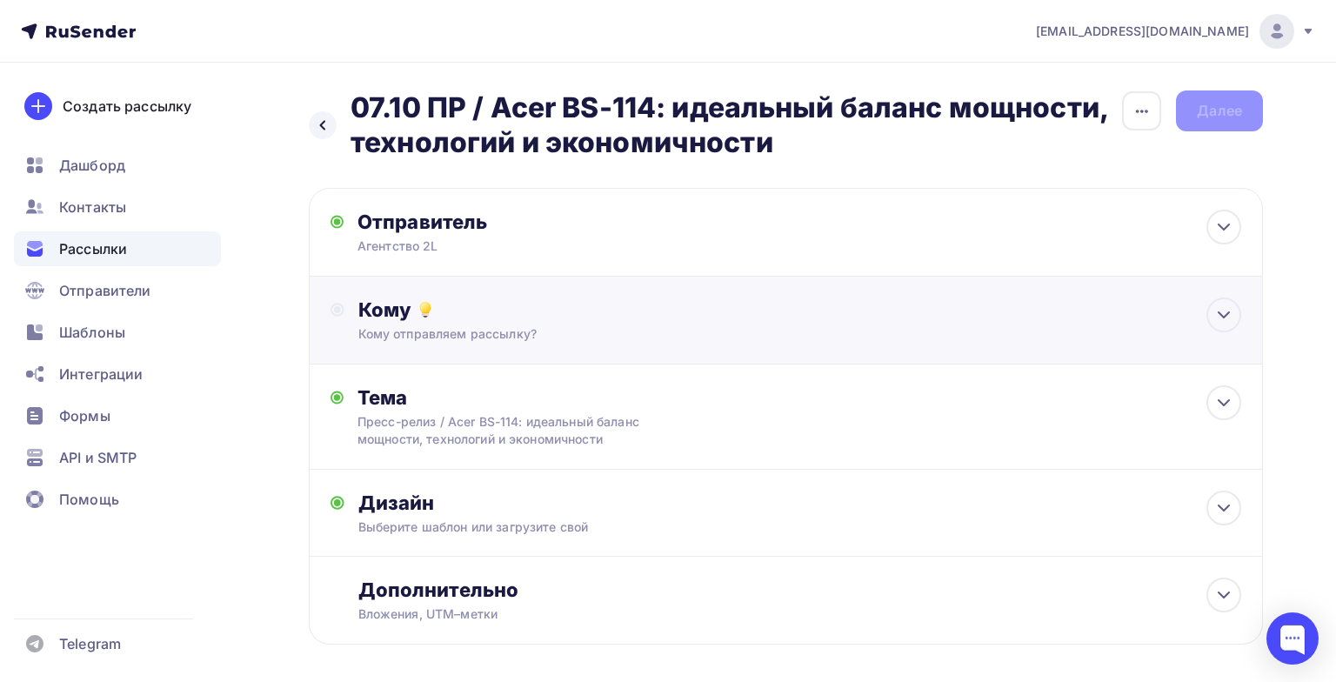
click at [718, 337] on div "Кому отправляем рассылку?" at bounding box center [755, 333] width 795 height 17
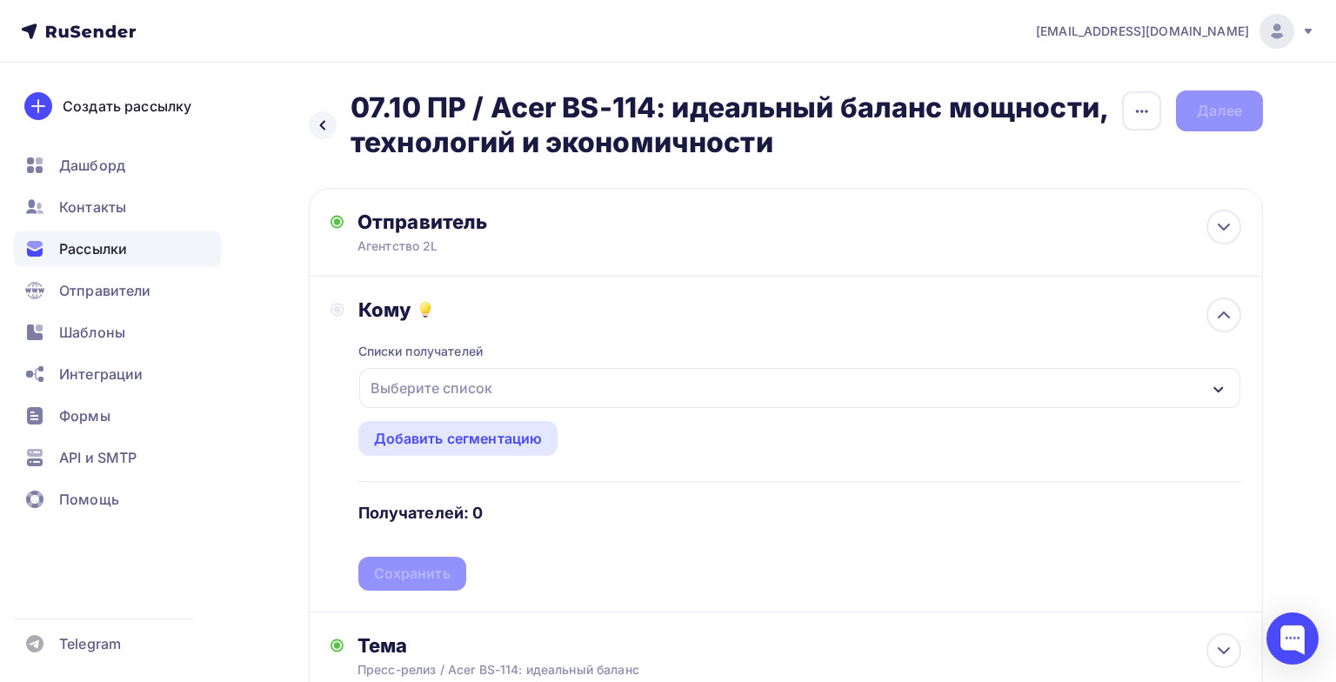
click at [561, 392] on div "Выберите список" at bounding box center [799, 388] width 881 height 40
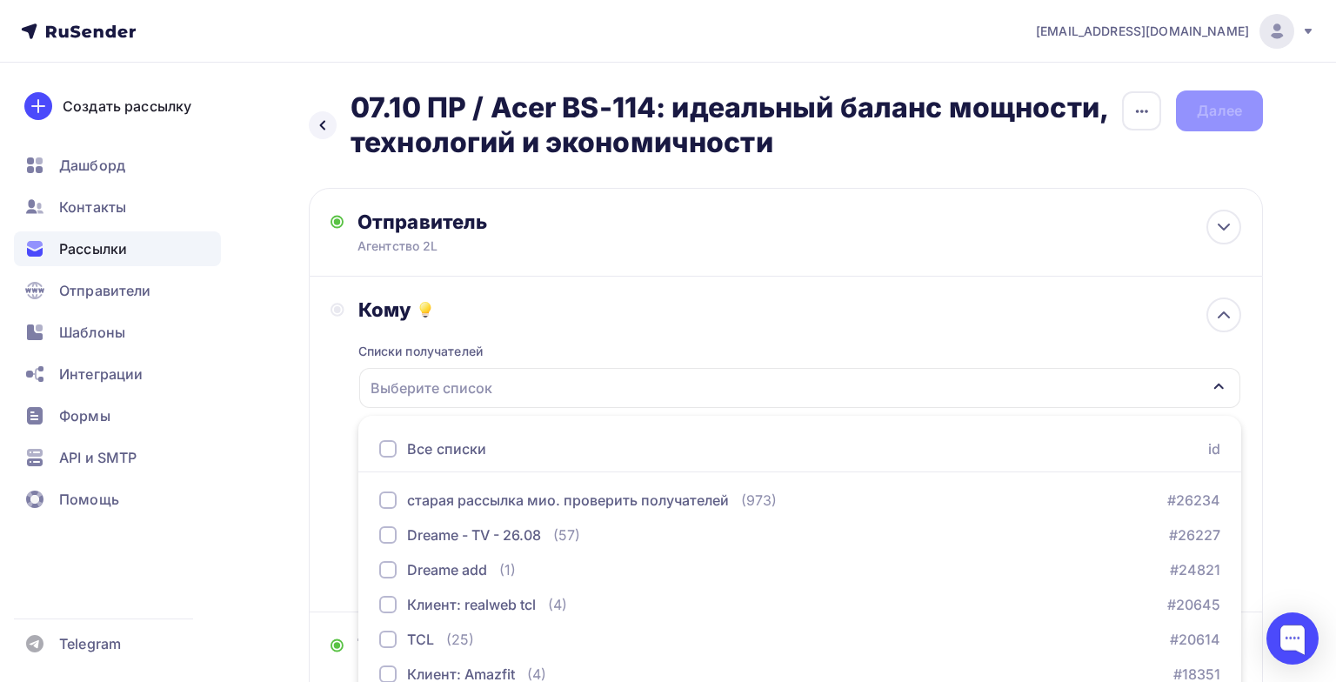
scroll to position [185, 0]
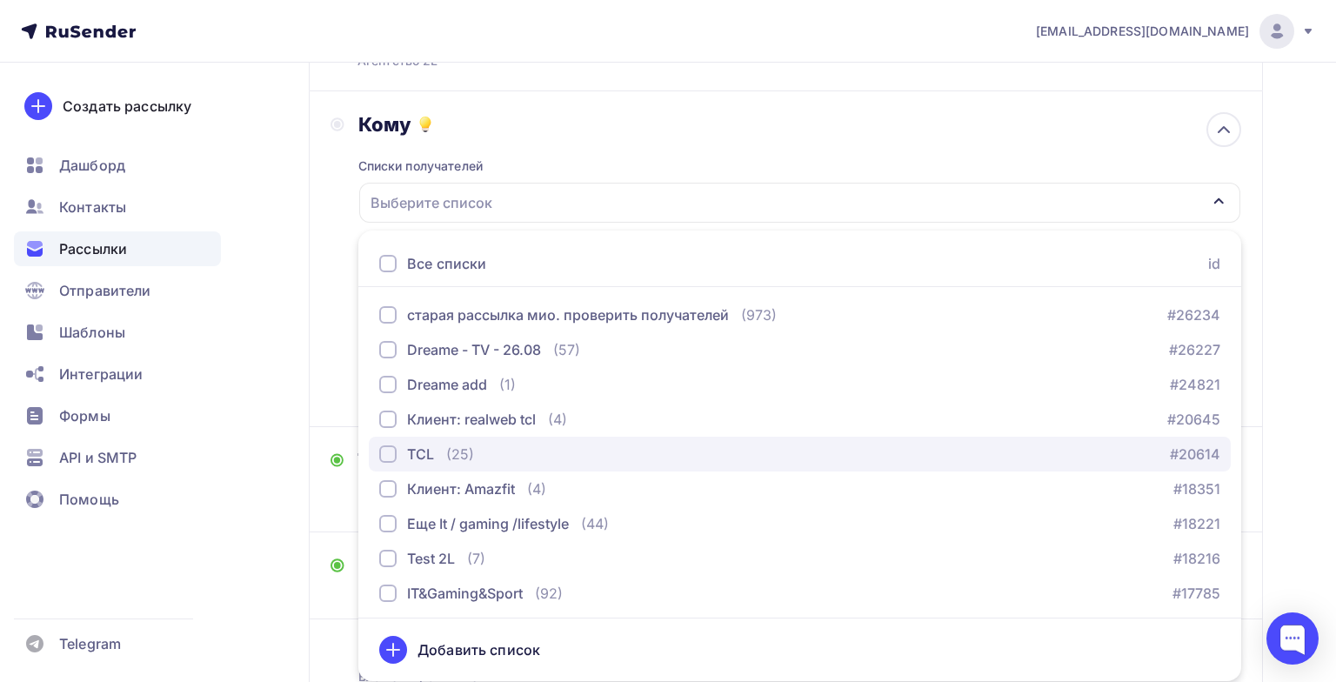
click at [471, 451] on div "(25)" at bounding box center [460, 454] width 28 height 21
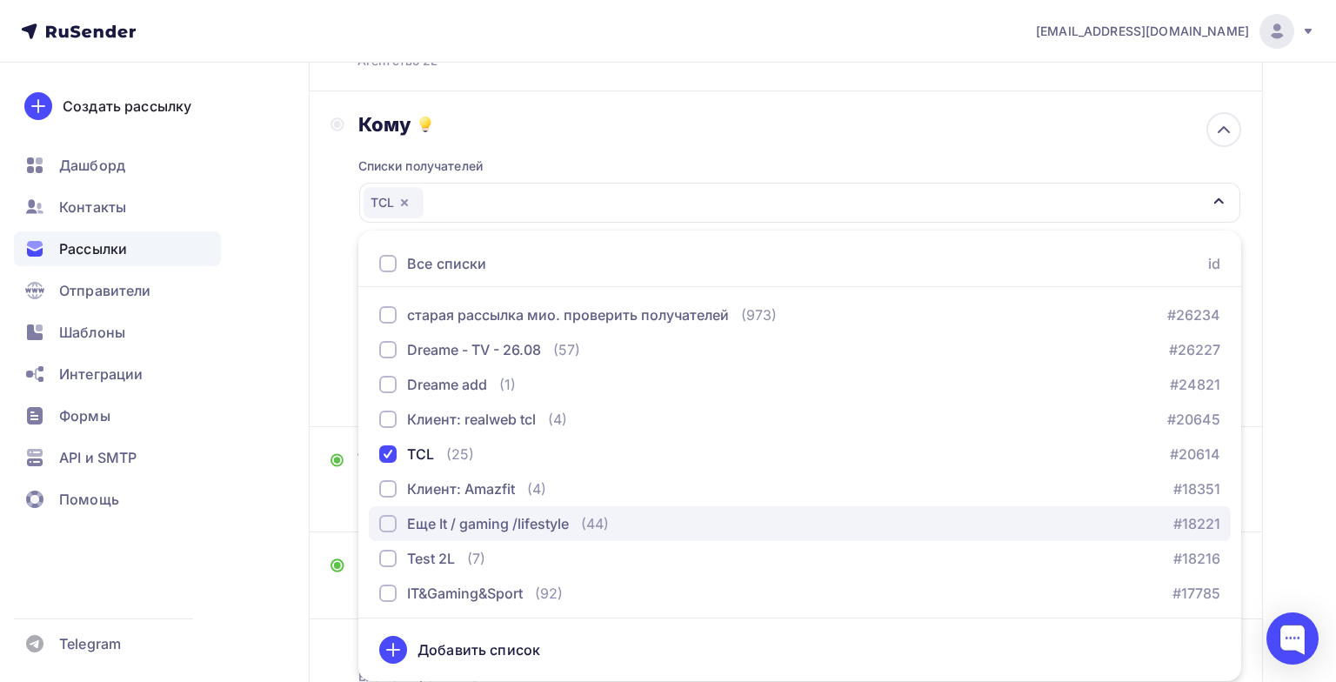
click at [472, 524] on div "Еще It / gaming /lifestyle" at bounding box center [488, 523] width 162 height 21
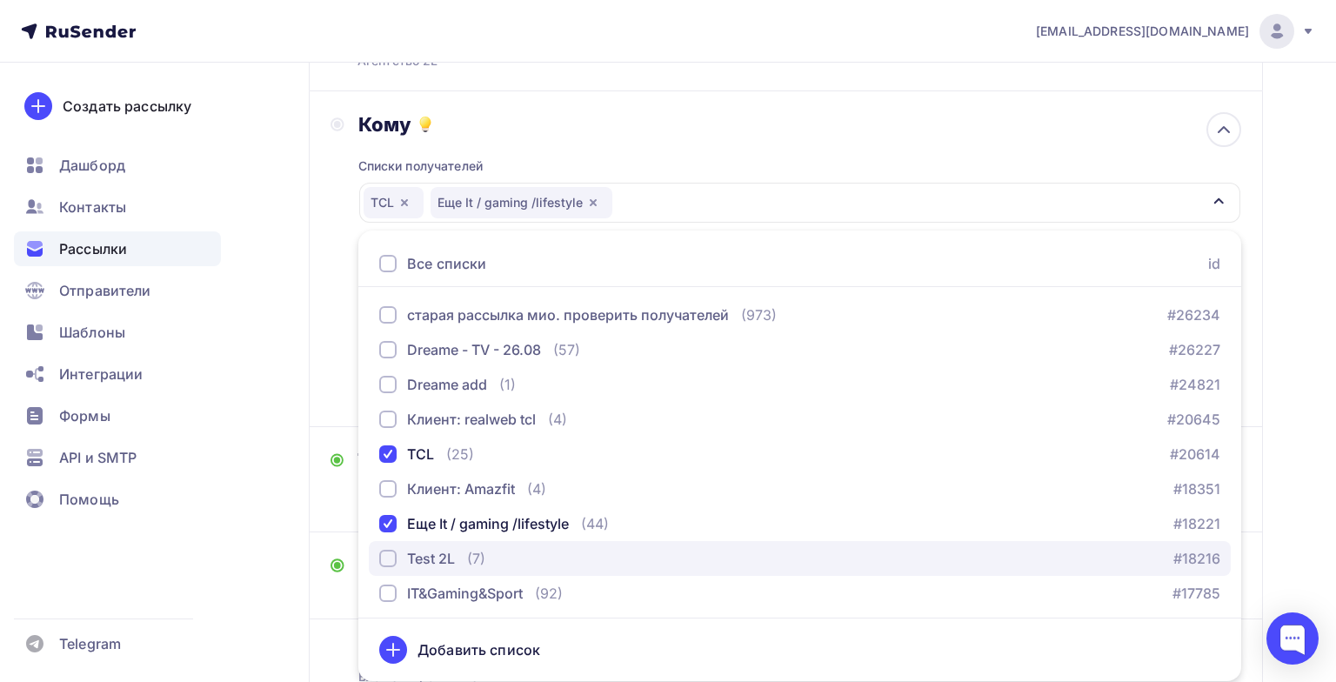
click at [471, 554] on div "(7)" at bounding box center [476, 558] width 18 height 21
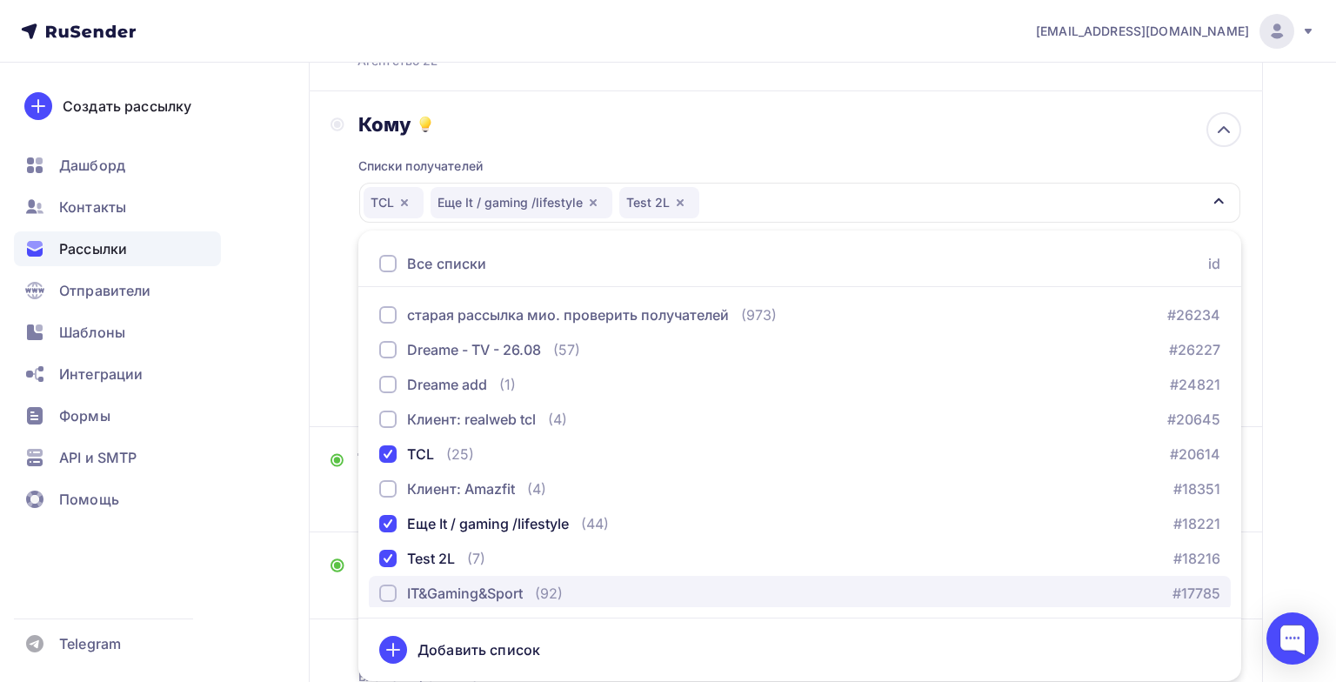
click at [473, 592] on div "IT&Gaming&Sport" at bounding box center [465, 593] width 116 height 21
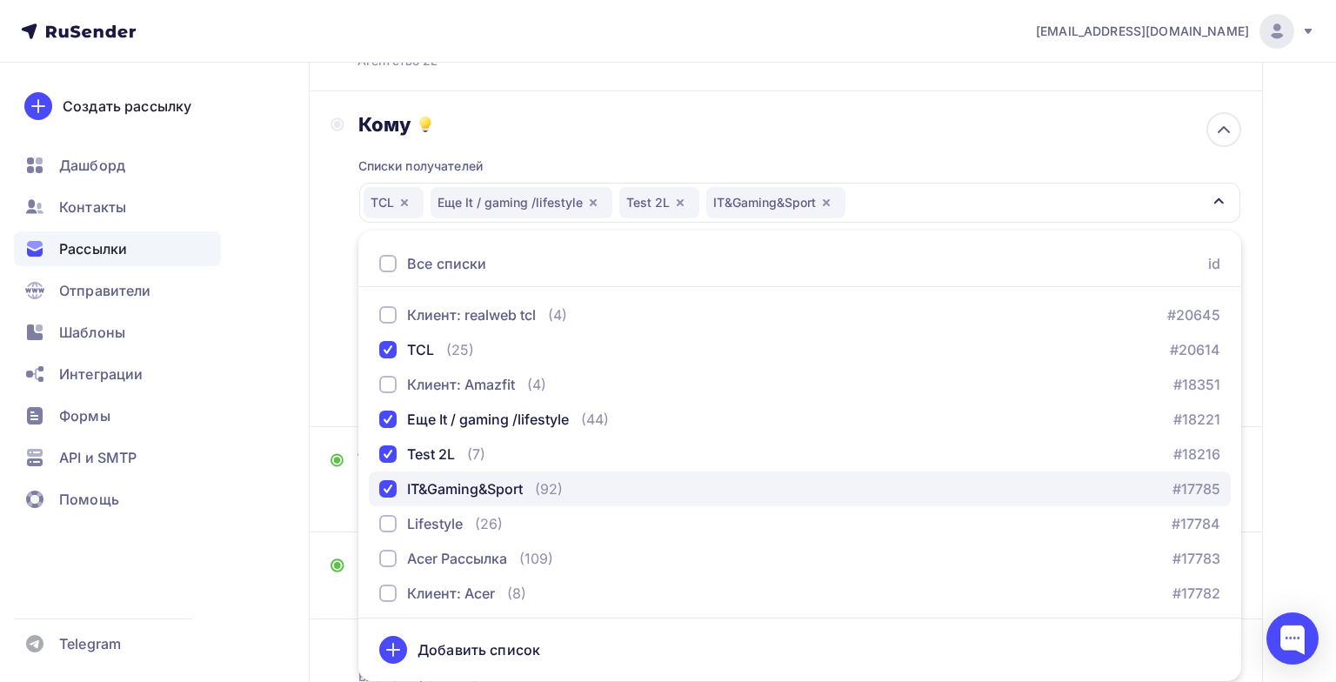
scroll to position [116, 0]
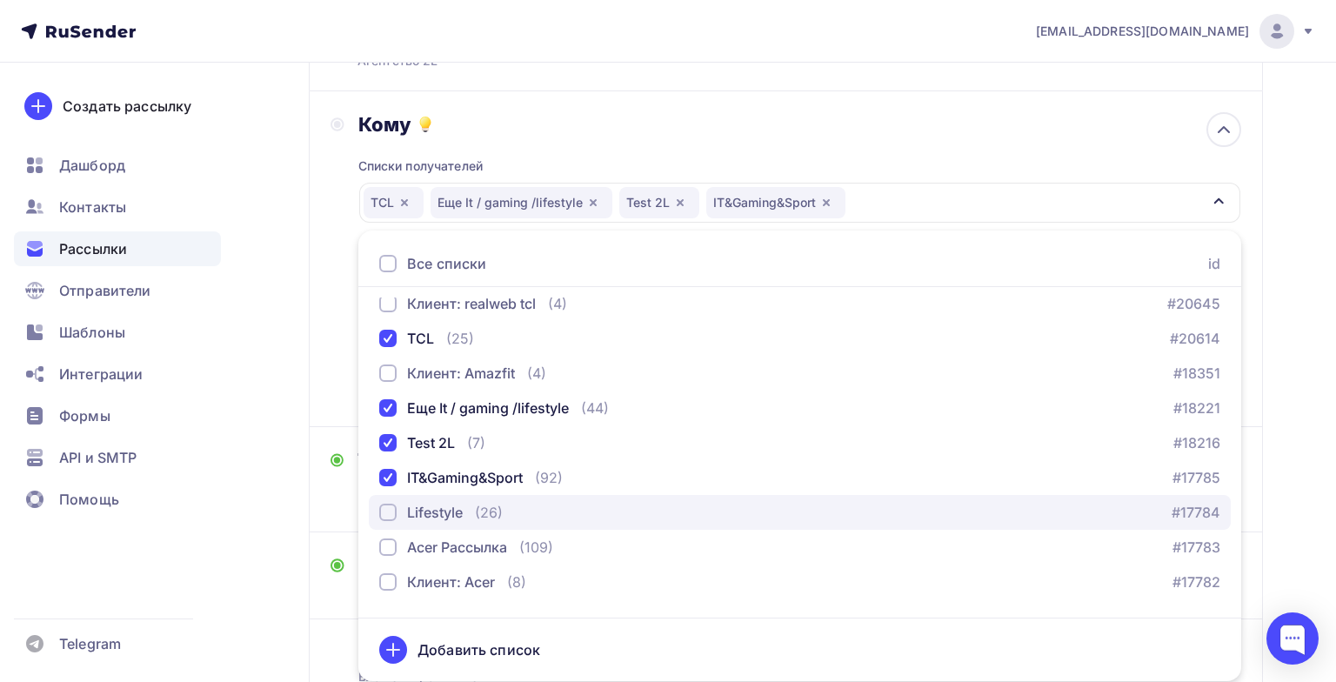
click at [479, 517] on div "(26)" at bounding box center [489, 512] width 28 height 21
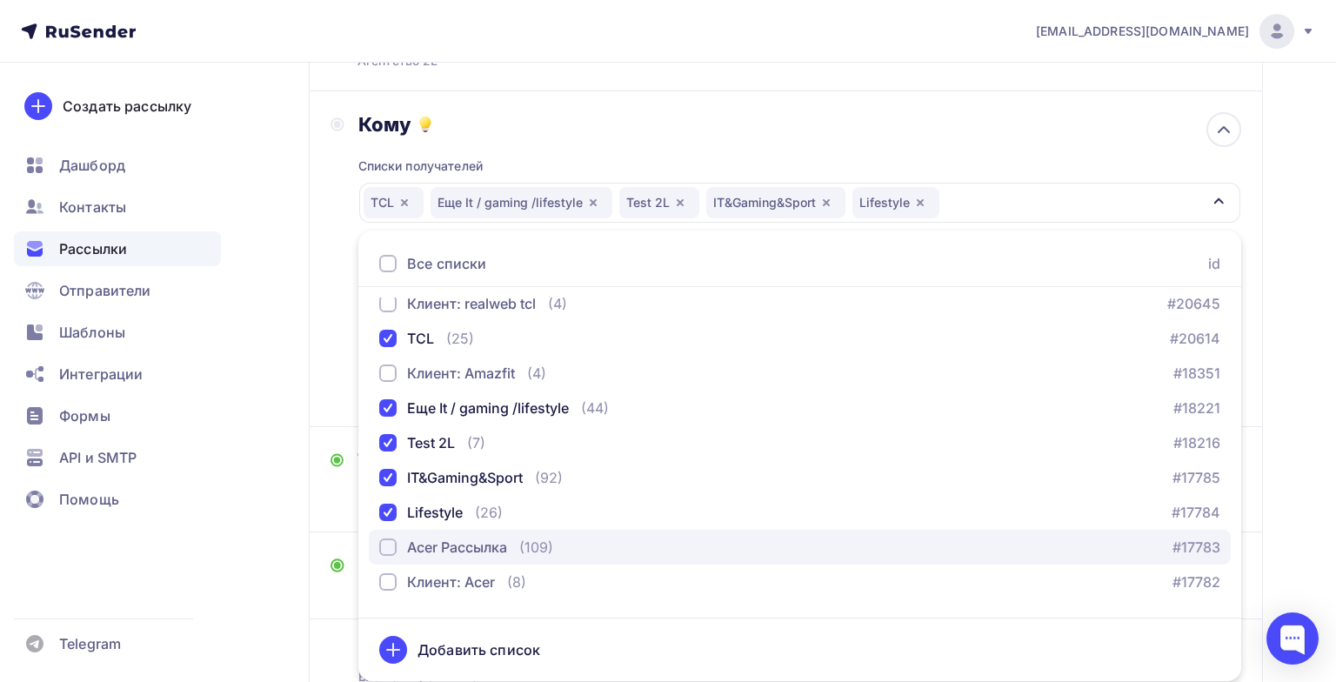
click at [480, 555] on div "Acer Рассылка" at bounding box center [457, 547] width 100 height 21
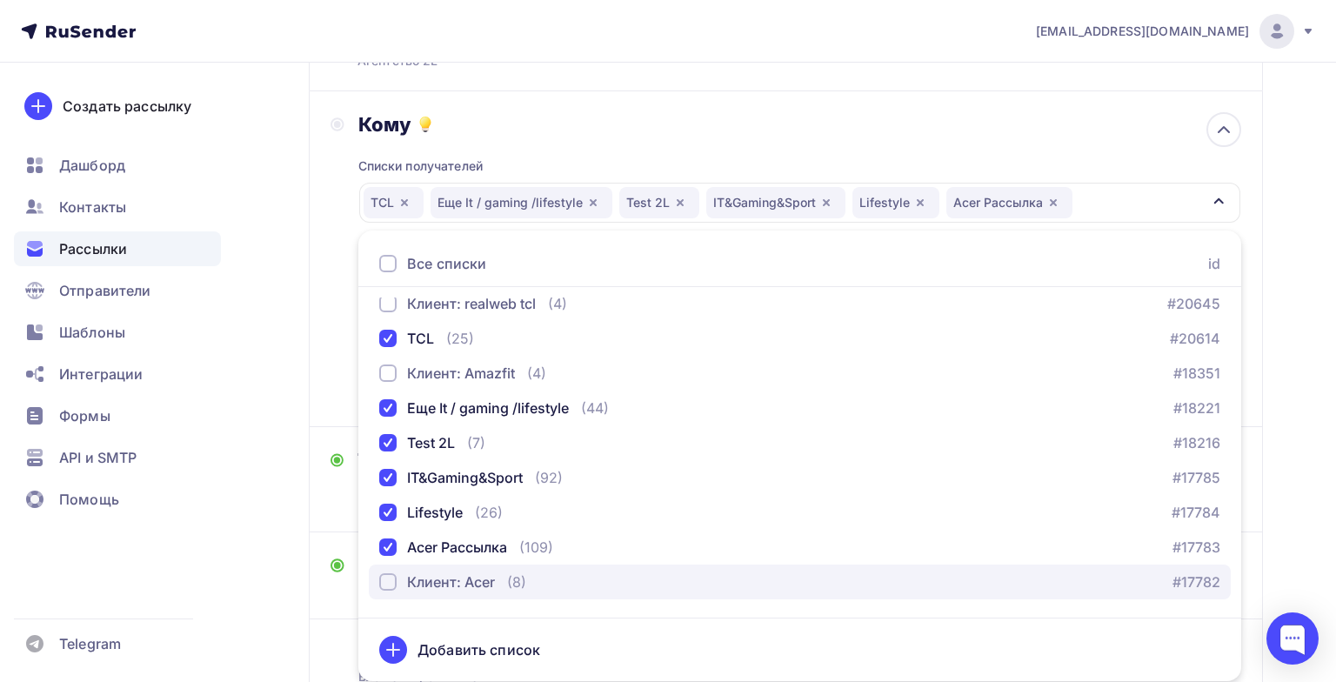
click at [481, 580] on div "Клиент: Acer" at bounding box center [451, 581] width 88 height 21
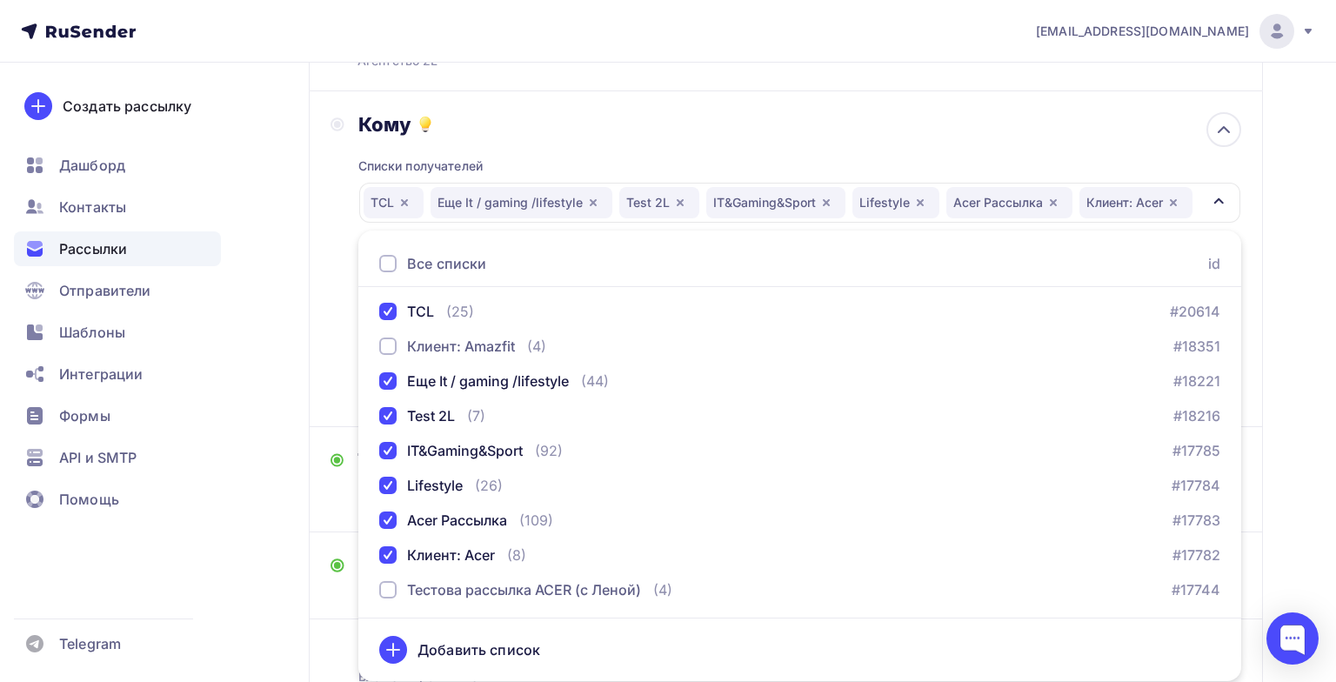
scroll to position [143, 0]
click at [255, 574] on div "Назад 07.10 ПР / Acer BS-114: идеальный баланс мощности, технологий и экономичн…" at bounding box center [668, 348] width 1336 height 942
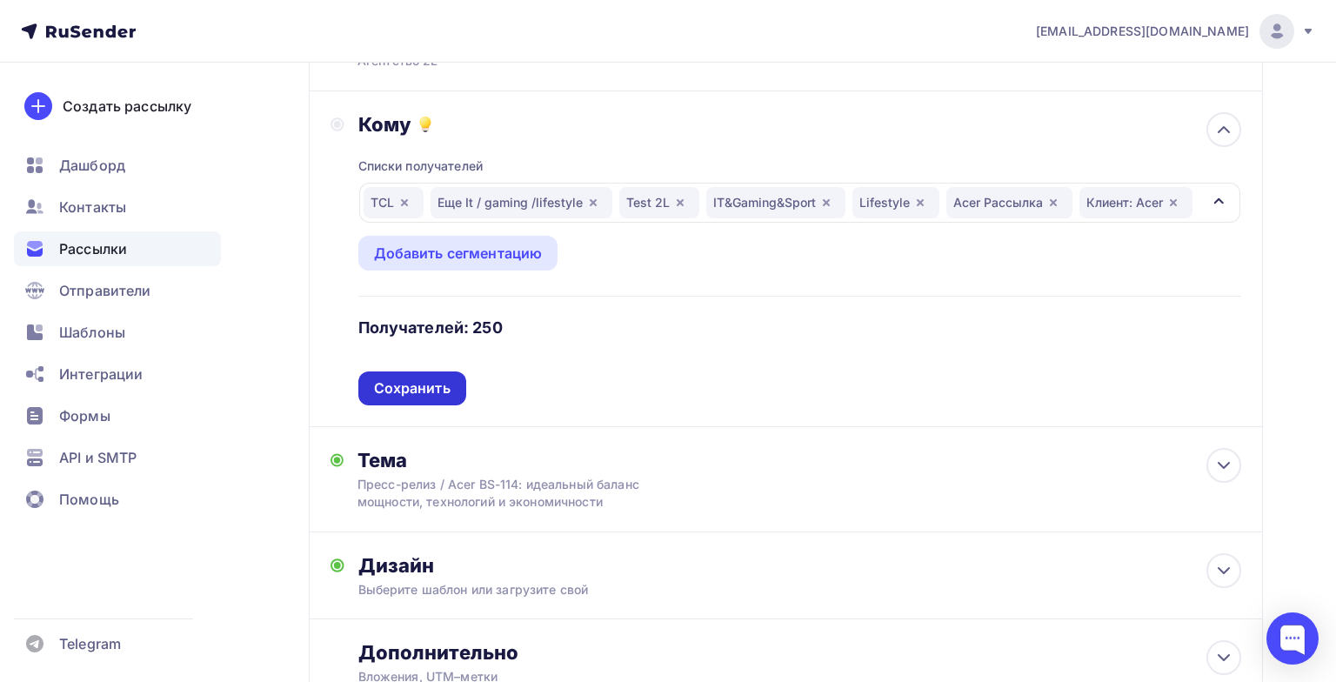
click at [413, 377] on div "Сохранить" at bounding box center [412, 388] width 108 height 34
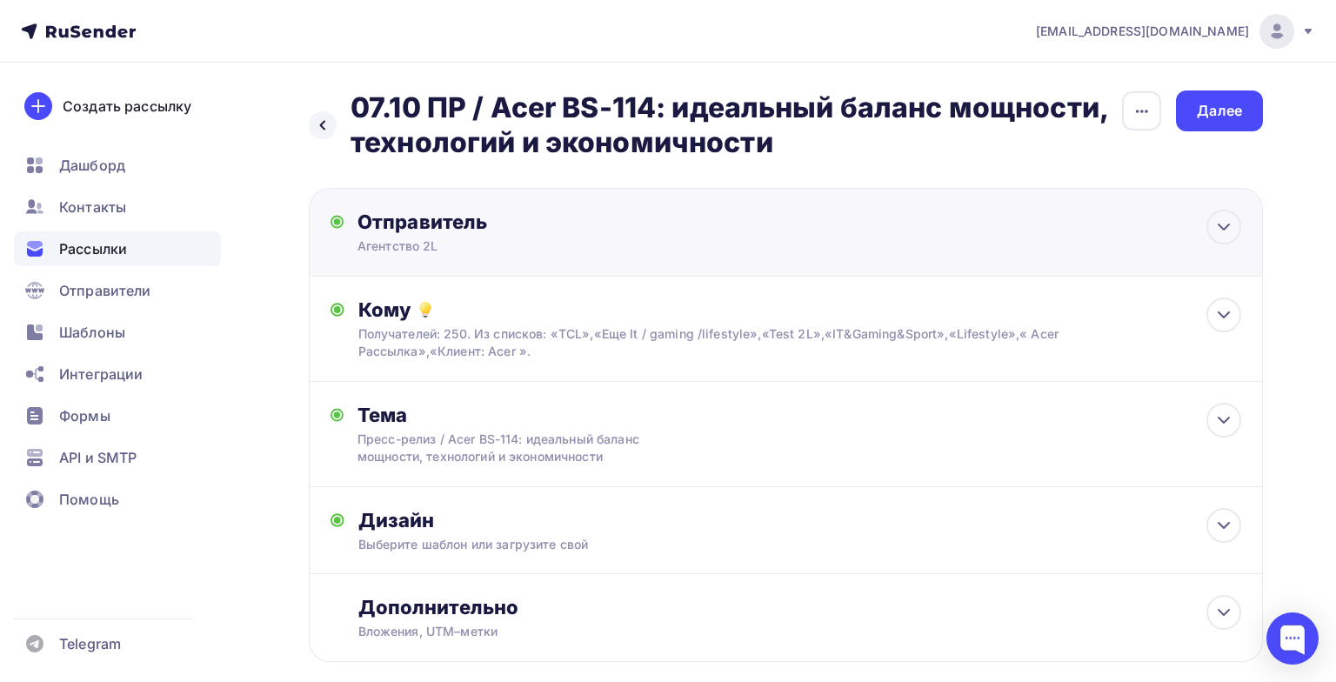
scroll to position [0, 0]
click at [1195, 114] on div "Далее" at bounding box center [1219, 110] width 87 height 41
click at [1213, 108] on div "Далее" at bounding box center [1219, 111] width 45 height 20
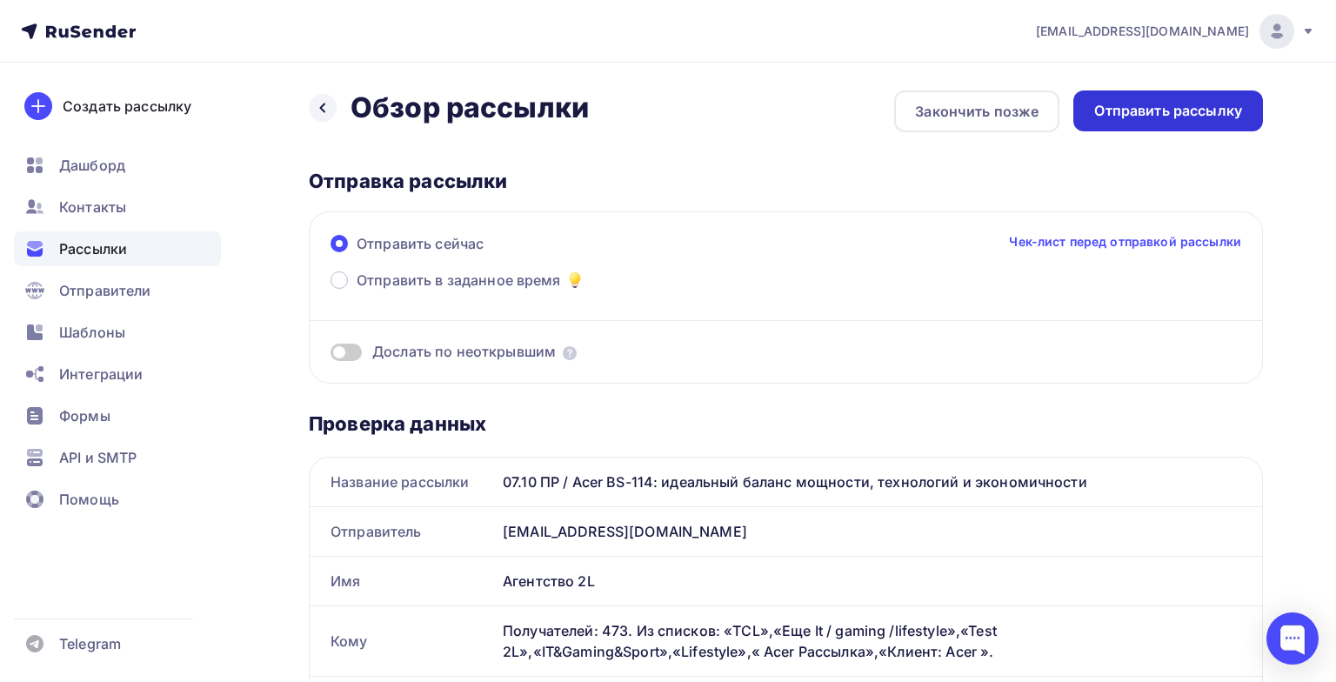
click at [1199, 115] on div "Отправить рассылку" at bounding box center [1168, 111] width 148 height 20
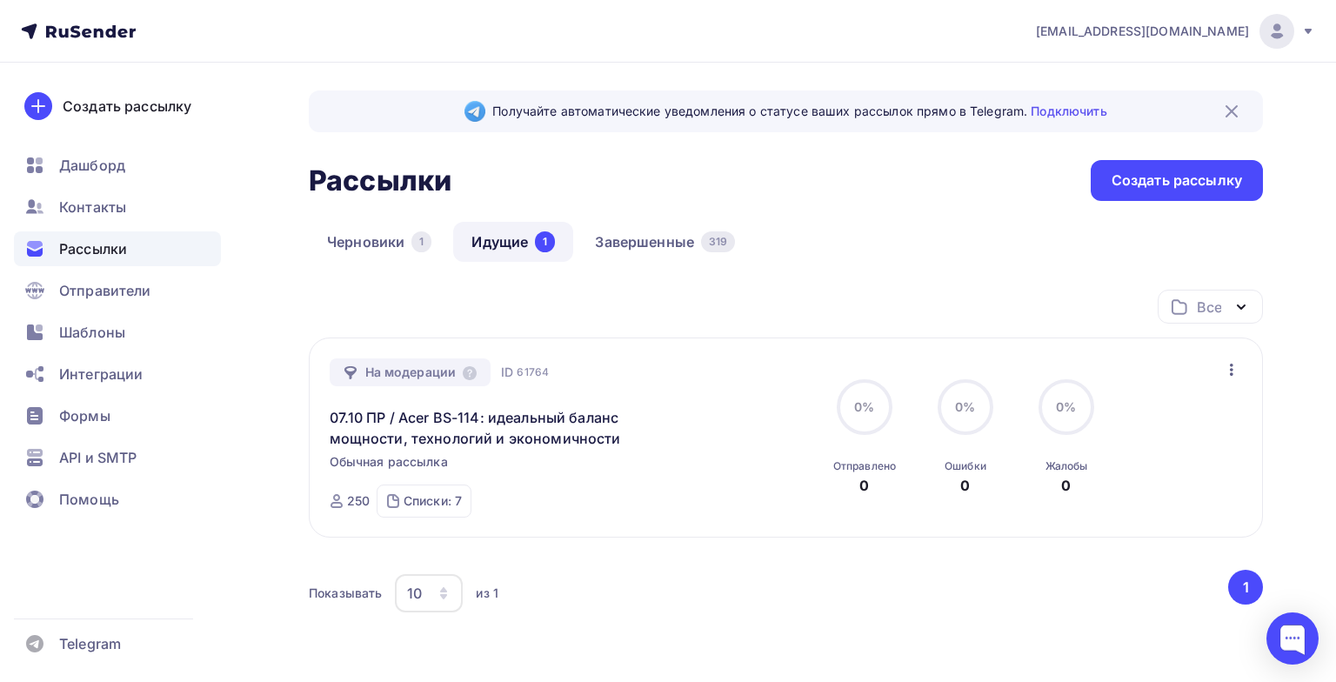
drag, startPoint x: 1199, startPoint y: 115, endPoint x: 815, endPoint y: 14, distance: 397.5
click at [832, 293] on div "Все Все папки Acer (51) Dreame (26) TCL (6) Amazfit (6) TCL tests (10) ACer tes…" at bounding box center [786, 314] width 954 height 48
click at [1233, 587] on button "1" at bounding box center [1245, 587] width 35 height 35
click at [1280, 630] on div at bounding box center [1292, 638] width 52 height 52
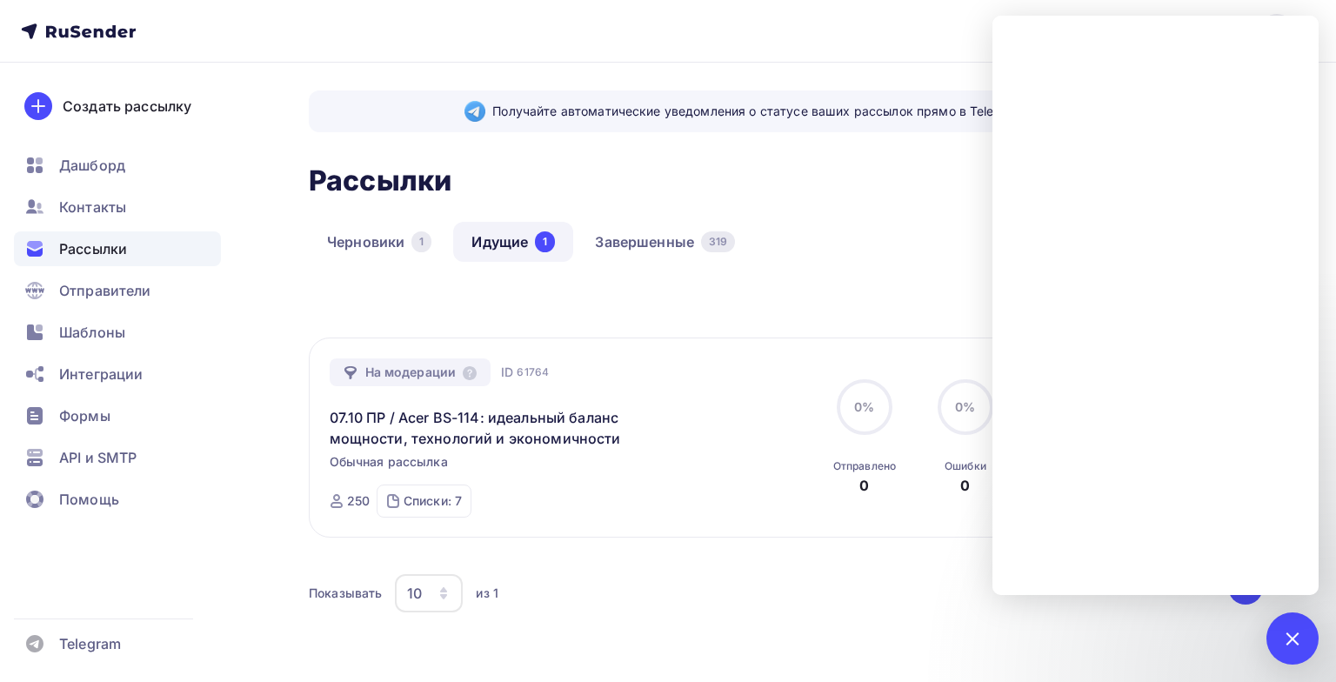
click at [945, 554] on div "Все Все папки Acer (51) Dreame (26) TCL (6) Amazfit (6) TCL tests (10) ACer tes…" at bounding box center [786, 462] width 954 height 345
click at [1304, 636] on div at bounding box center [1292, 638] width 52 height 52
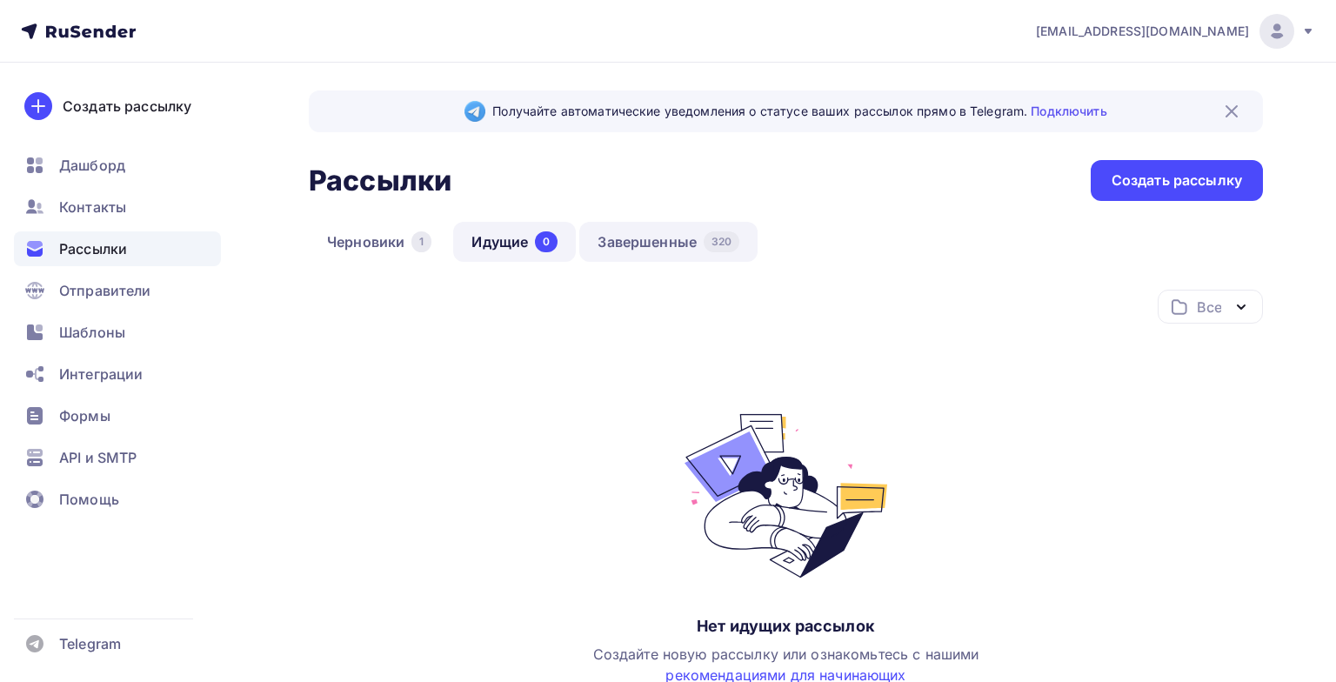
click at [662, 243] on link "Завершенные 320" at bounding box center [668, 242] width 178 height 40
